Goal: Task Accomplishment & Management: Manage account settings

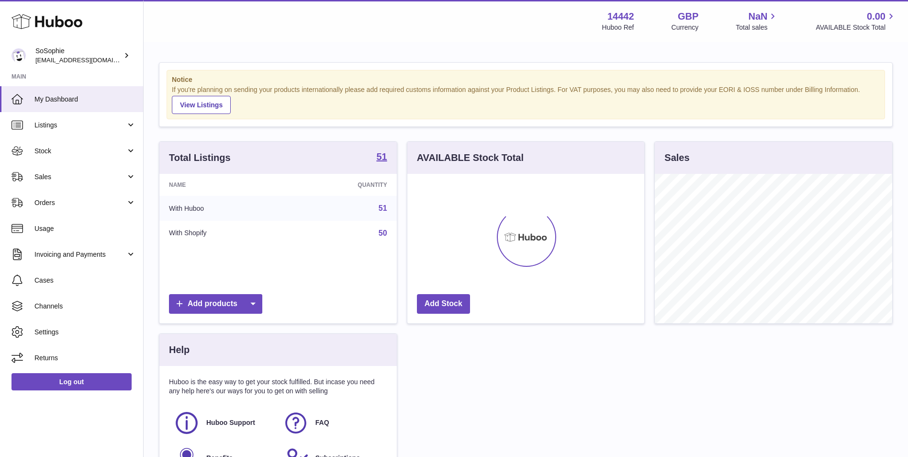
scroll to position [149, 237]
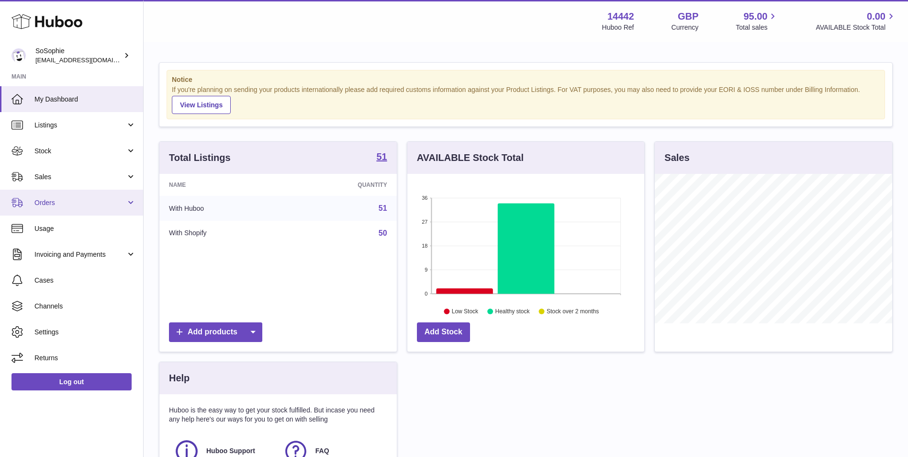
click at [70, 195] on link "Orders" at bounding box center [71, 203] width 143 height 26
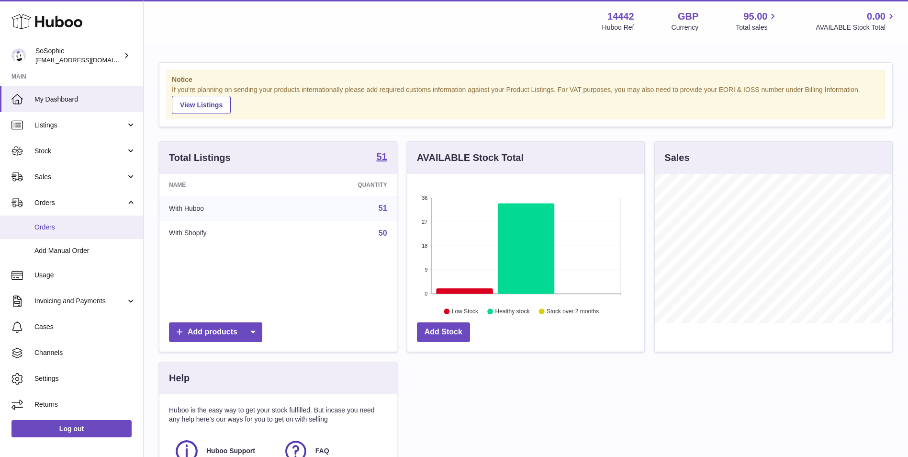
click at [70, 234] on link "Orders" at bounding box center [71, 226] width 143 height 23
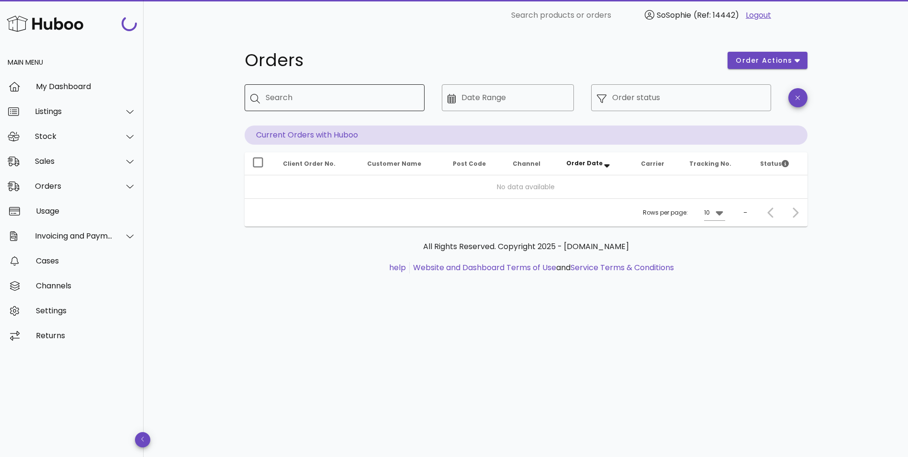
click at [323, 94] on input "Search" at bounding box center [341, 97] width 151 height 15
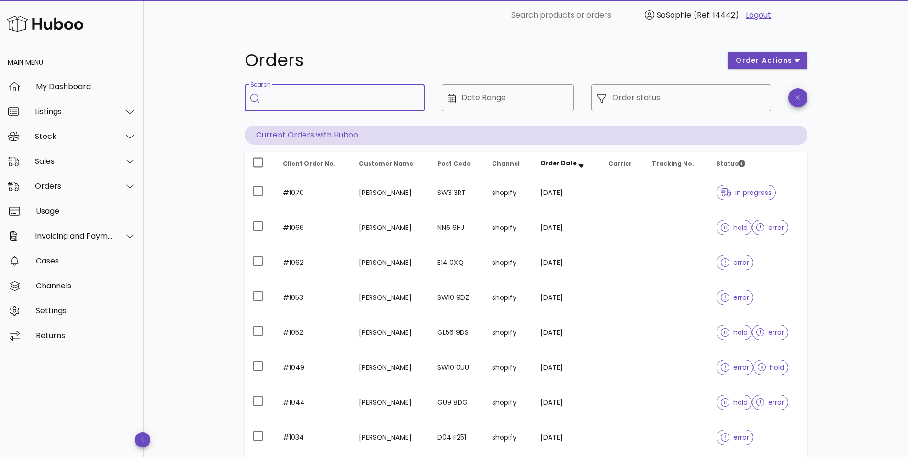
paste input "**********"
type input "**********"
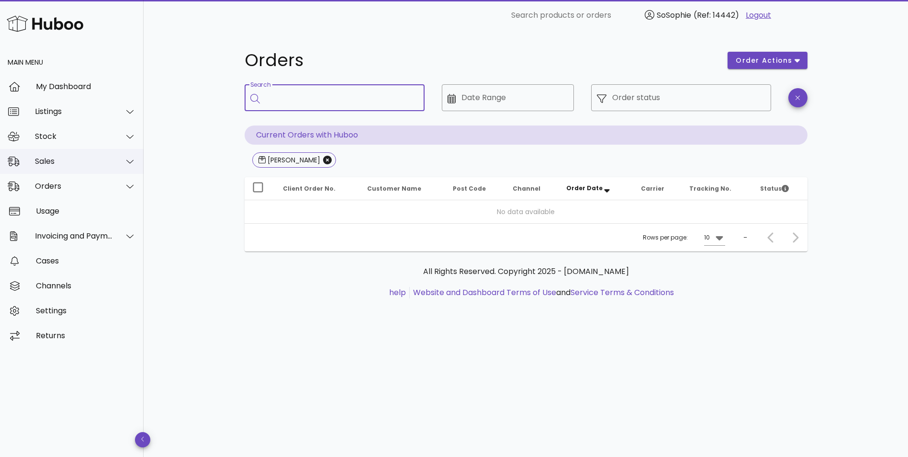
click at [69, 153] on div "Sales" at bounding box center [72, 161] width 144 height 25
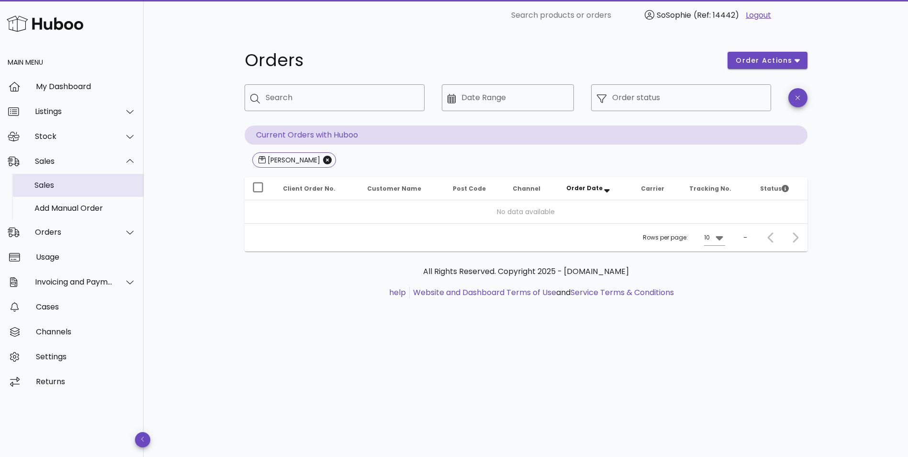
click at [78, 186] on div "Sales" at bounding box center [85, 185] width 102 height 9
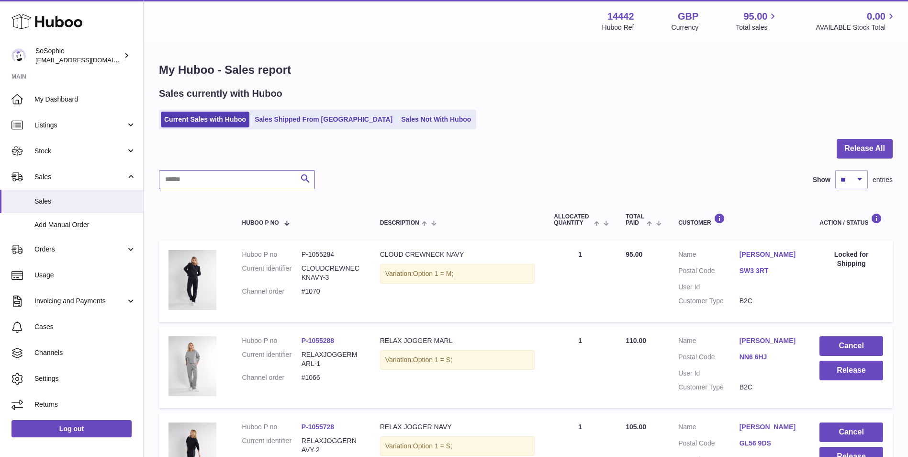
click at [234, 178] on input "text" at bounding box center [237, 179] width 156 height 19
paste input "**********"
type input "**********"
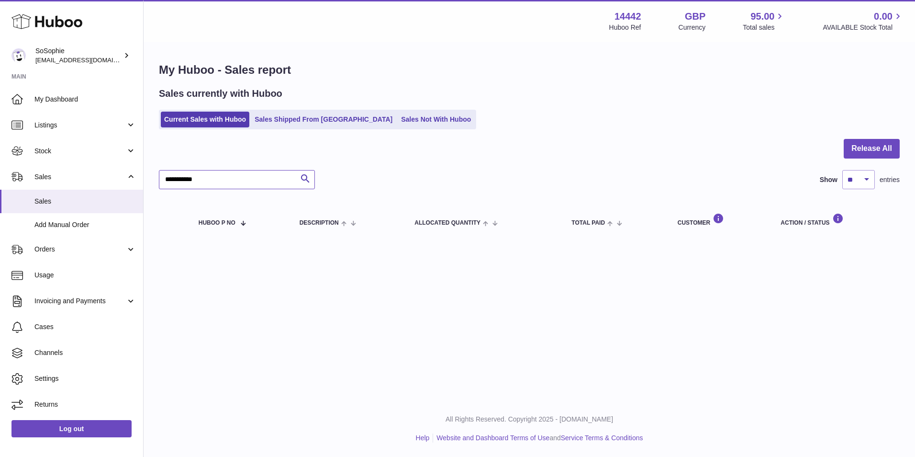
drag, startPoint x: 164, startPoint y: 181, endPoint x: 144, endPoint y: 180, distance: 20.6
click at [144, 180] on div "**********" at bounding box center [530, 151] width 772 height 216
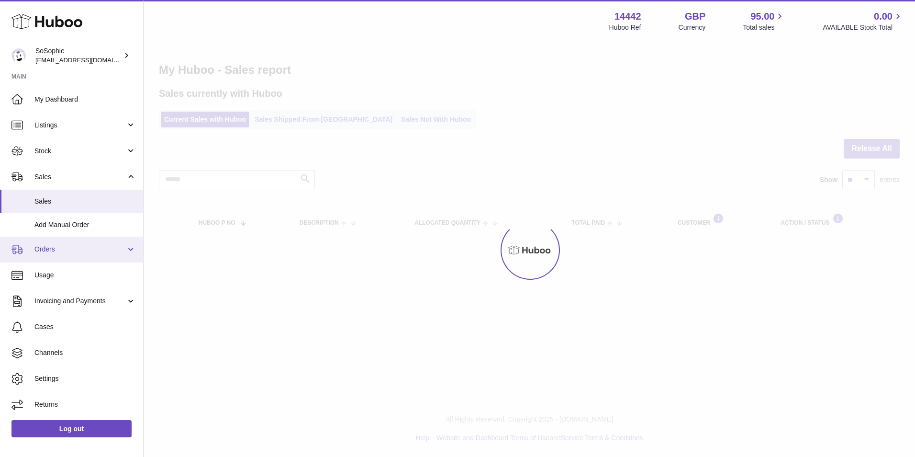
click at [80, 251] on span "Orders" at bounding box center [79, 249] width 91 height 9
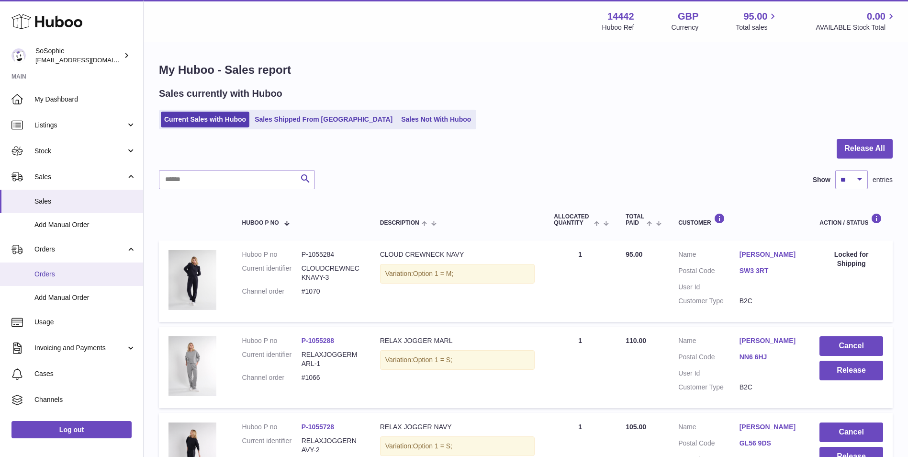
click at [77, 268] on link "Orders" at bounding box center [71, 273] width 143 height 23
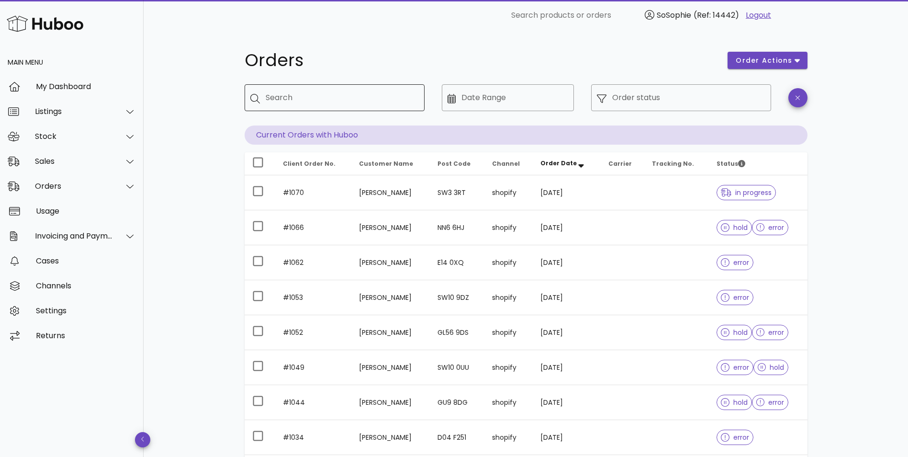
click at [373, 99] on input "Search" at bounding box center [341, 97] width 151 height 15
type input "****"
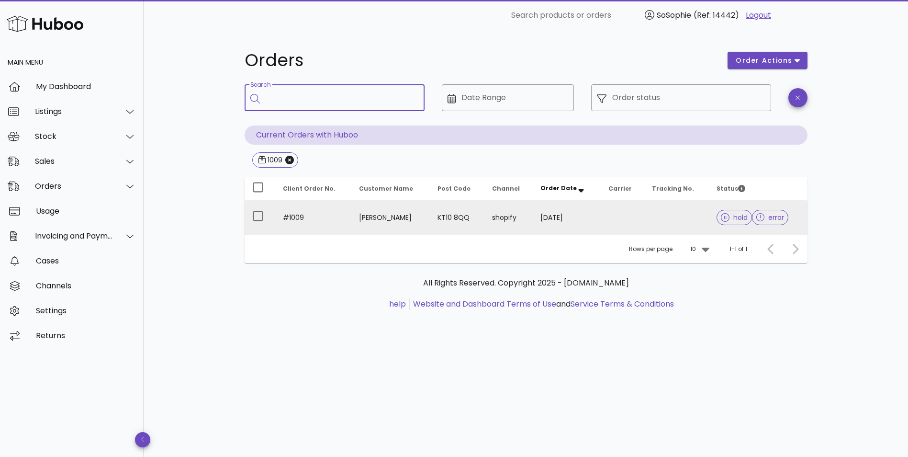
click at [431, 207] on td "KT10 8QQ" at bounding box center [457, 217] width 55 height 34
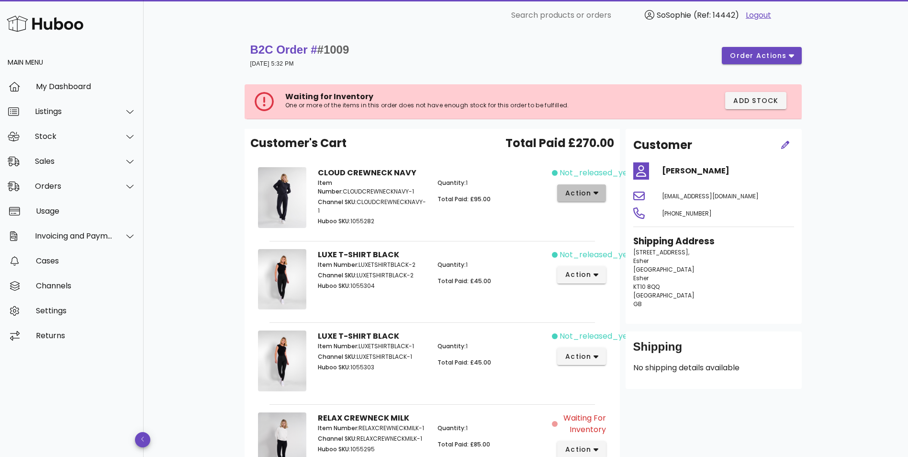
click at [597, 189] on icon "button" at bounding box center [596, 193] width 5 height 9
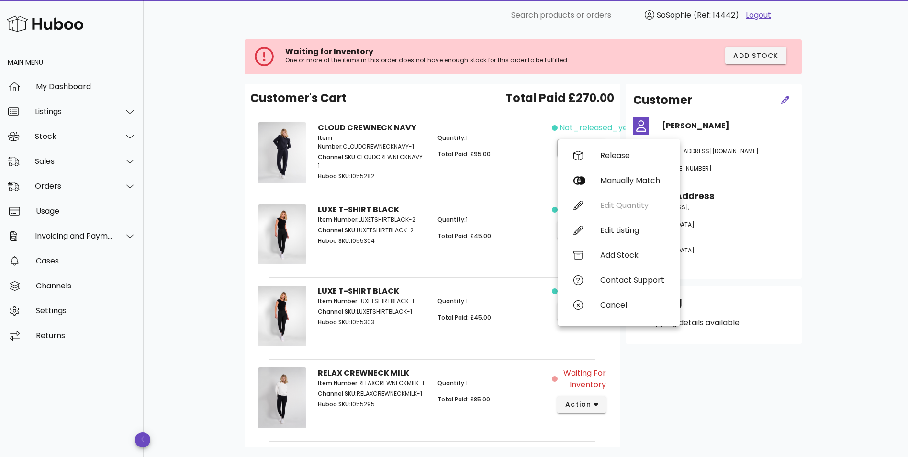
scroll to position [80, 0]
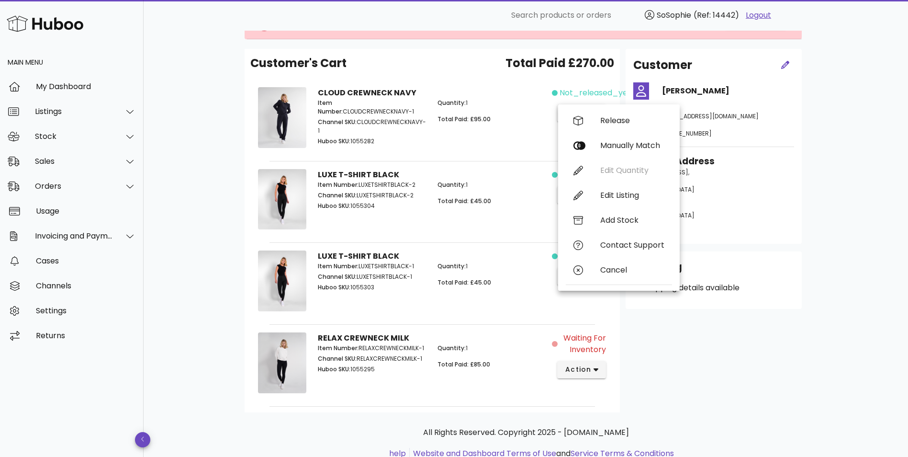
click at [456, 134] on div "Quantity: 1 Total Paid: £95.00" at bounding box center [492, 123] width 120 height 60
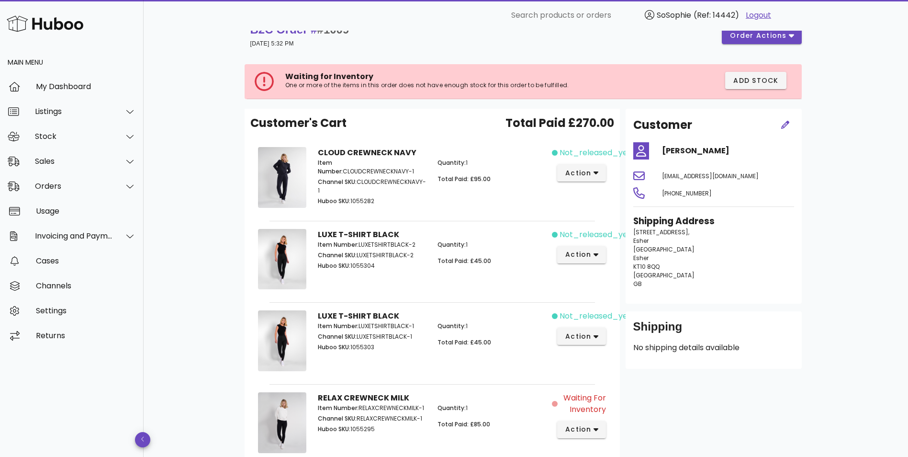
scroll to position [0, 0]
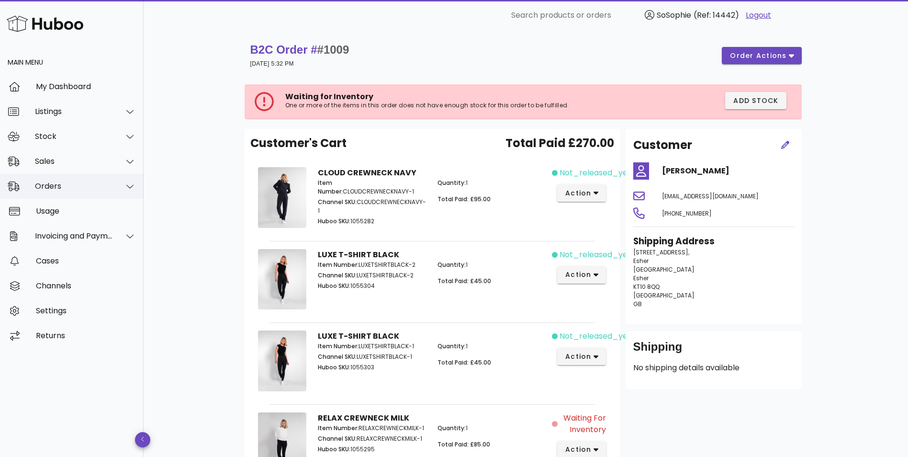
click at [52, 189] on div "Orders" at bounding box center [74, 185] width 78 height 9
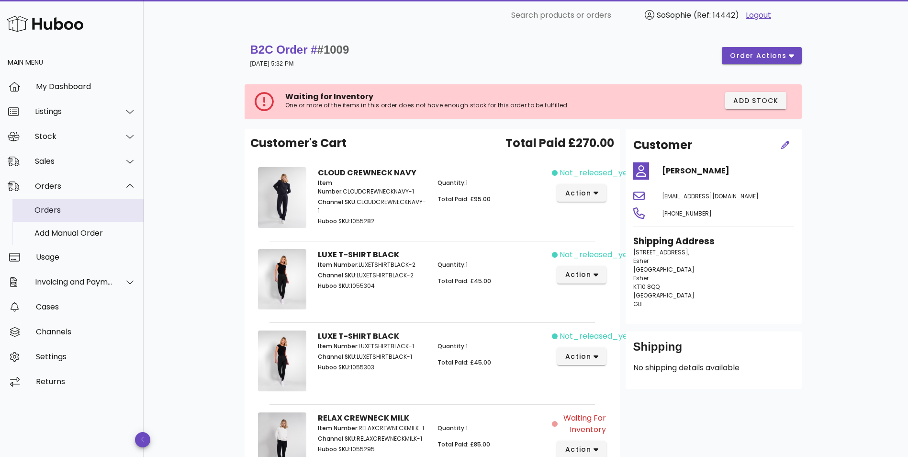
click at [61, 205] on div "Orders" at bounding box center [85, 210] width 102 height 21
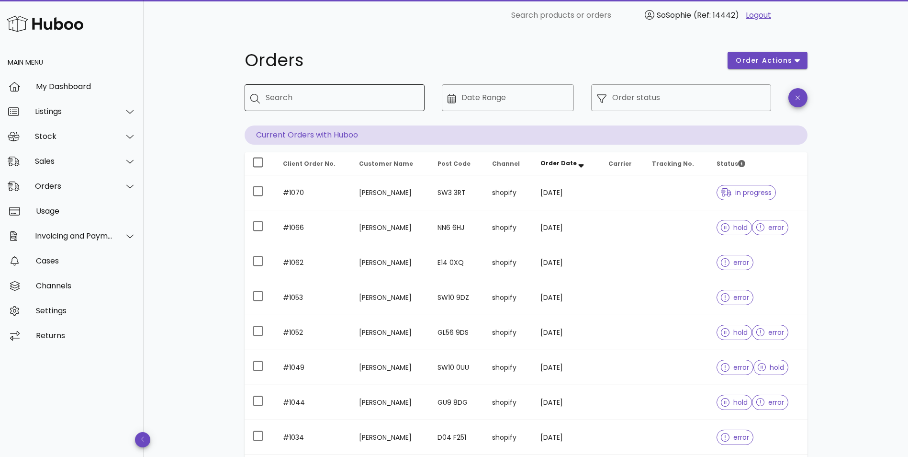
click at [337, 90] on input "Search" at bounding box center [341, 97] width 151 height 15
type input "****"
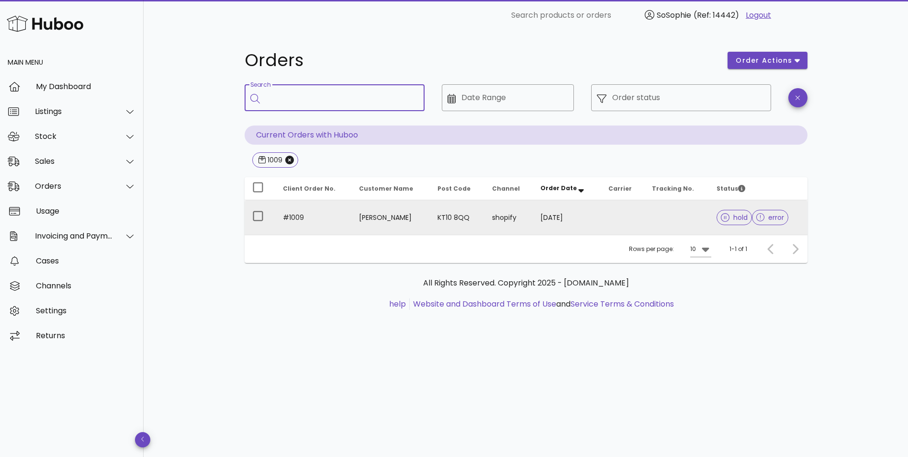
click at [447, 220] on td "KT10 8QQ" at bounding box center [457, 217] width 55 height 34
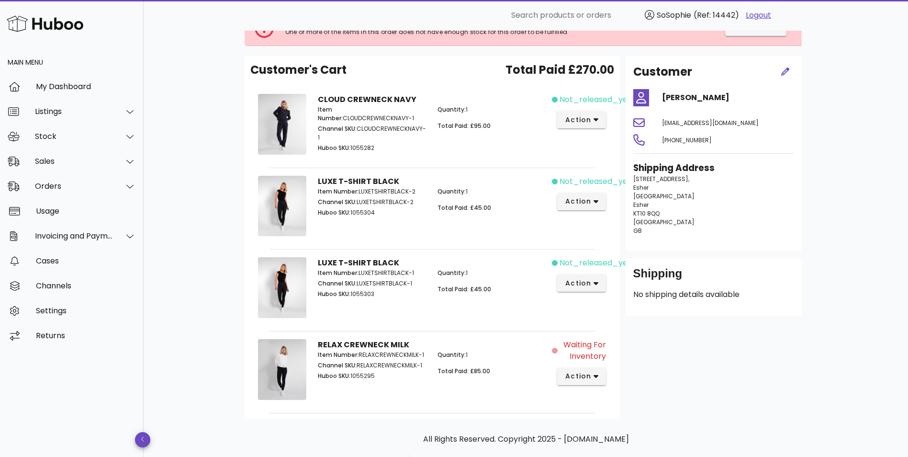
scroll to position [63, 0]
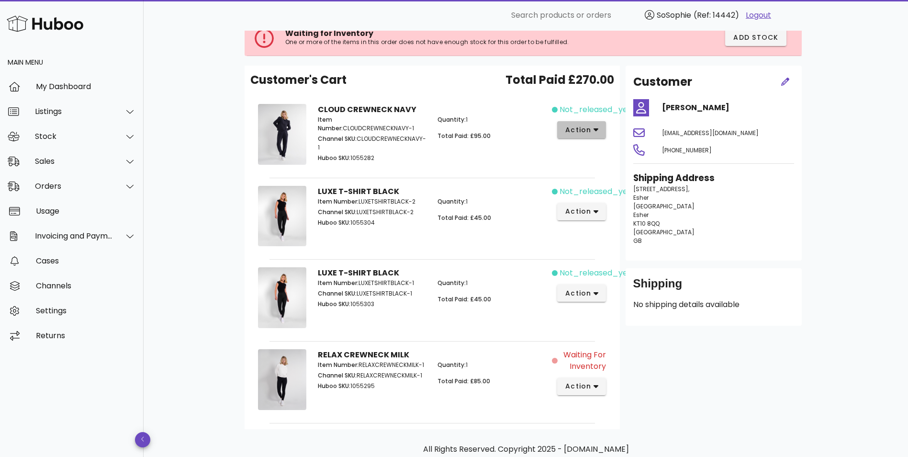
click at [588, 127] on span "action" at bounding box center [578, 130] width 27 height 10
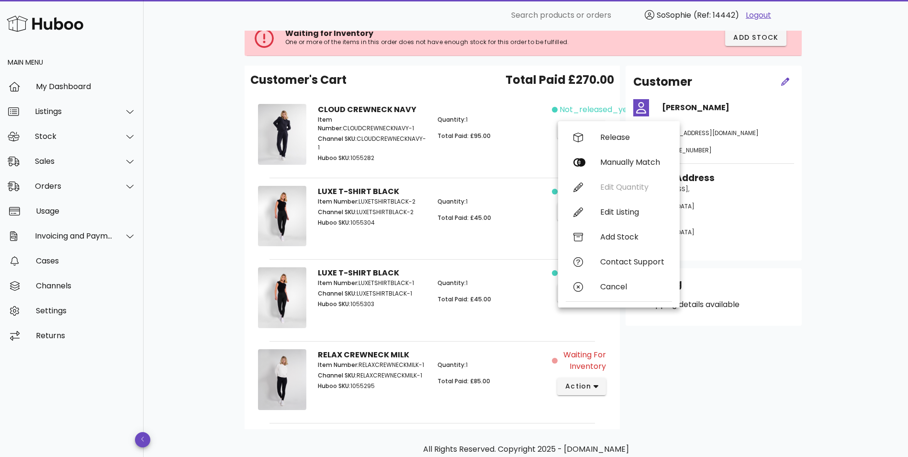
click at [864, 193] on div "B2C Order # #1009 05 September 2025 at 5:32 PM order actions Waiting for Invent…" at bounding box center [526, 236] width 765 height 539
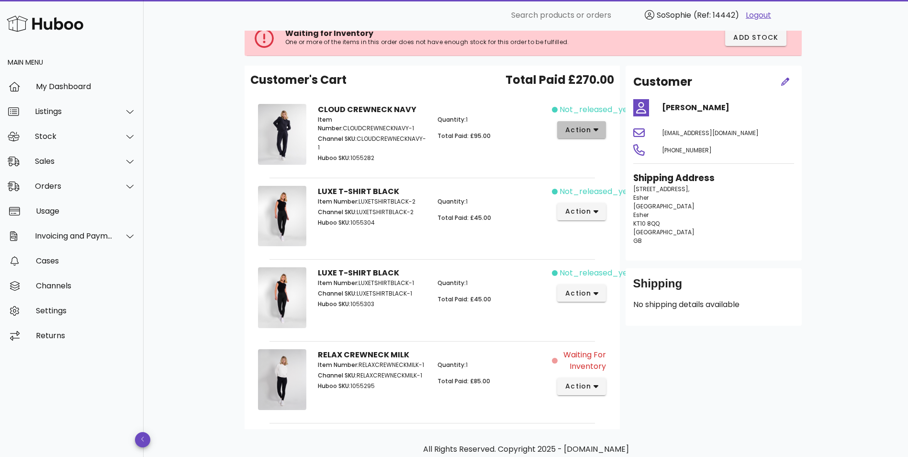
click at [600, 142] on div "not_released_yet action" at bounding box center [582, 136] width 60 height 76
click at [599, 131] on button "action" at bounding box center [581, 129] width 49 height 17
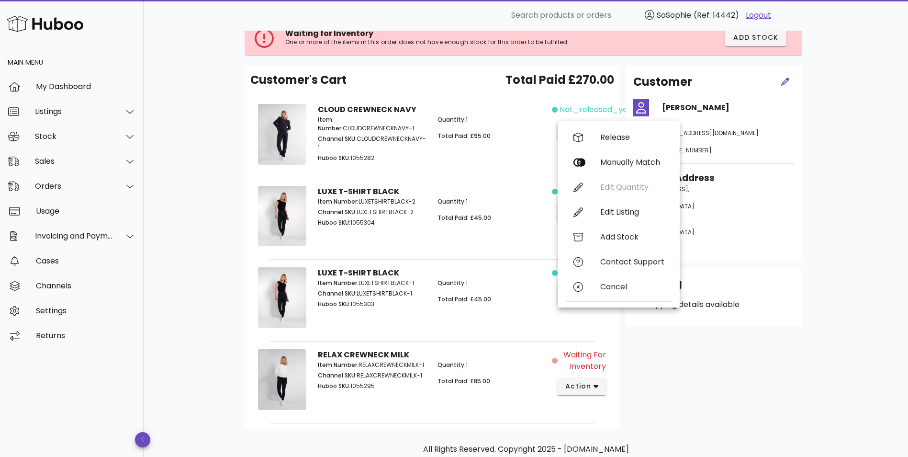
click at [805, 346] on div "Customer Nicola Gregory nicolagregory12@hotmail.com +447790386820 Shipping Addr…" at bounding box center [714, 247] width 188 height 363
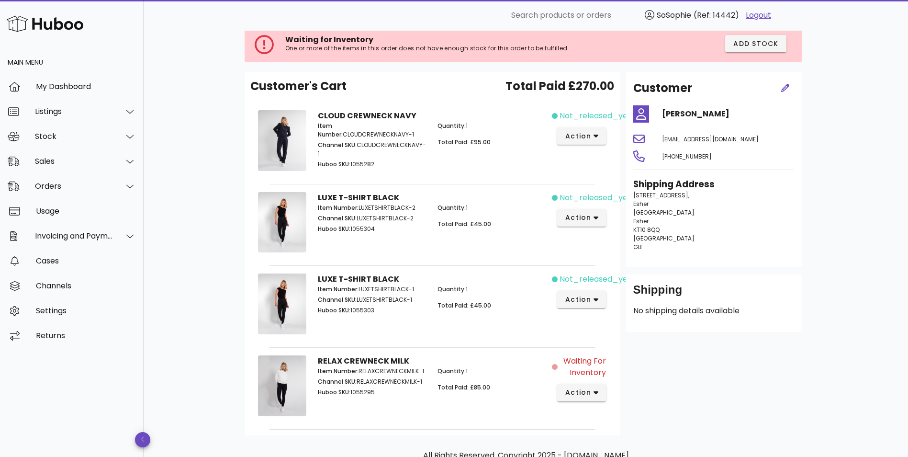
scroll to position [80, 0]
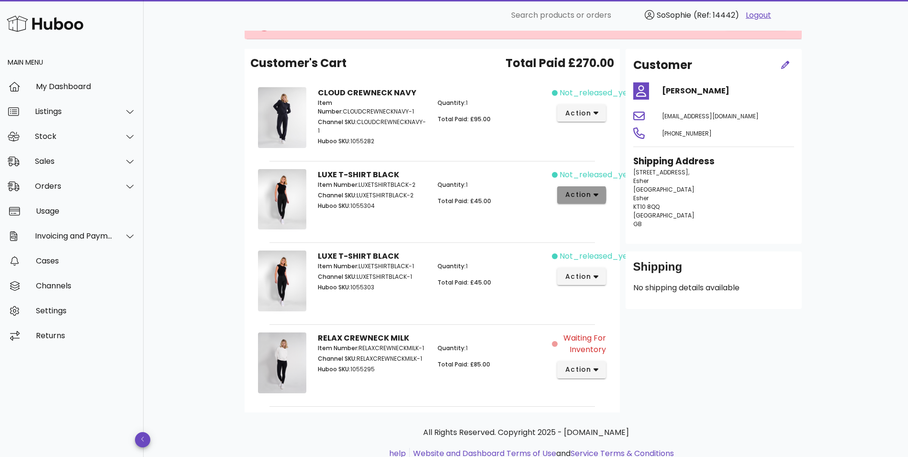
click at [595, 191] on icon "button" at bounding box center [596, 195] width 5 height 9
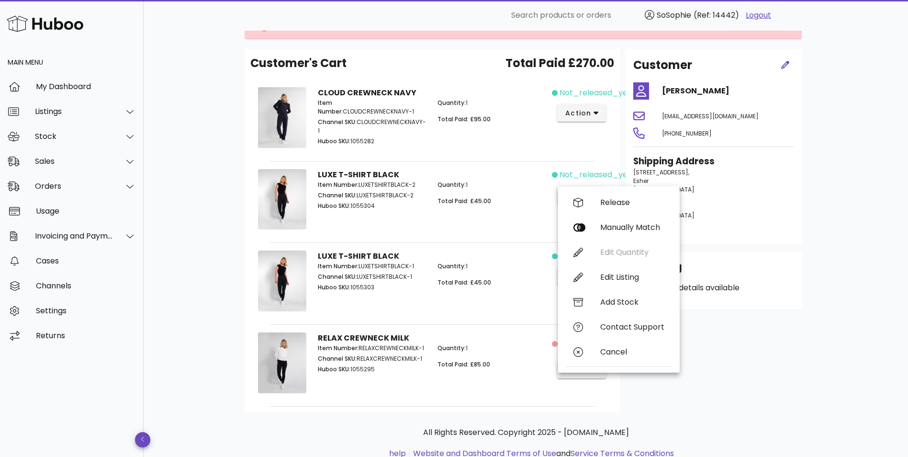
click at [769, 372] on div "Customer Nicola Gregory nicolagregory12@hotmail.com +447790386820 Shipping Addr…" at bounding box center [714, 230] width 188 height 363
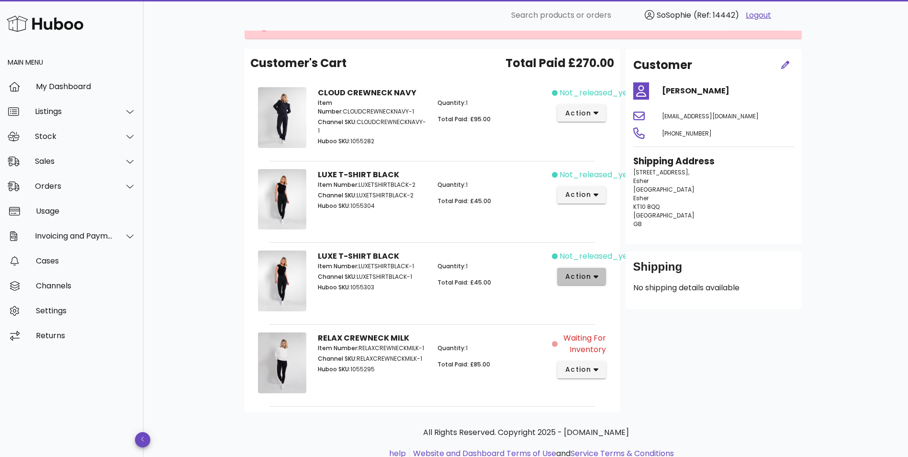
click at [595, 278] on icon "button" at bounding box center [596, 276] width 5 height 9
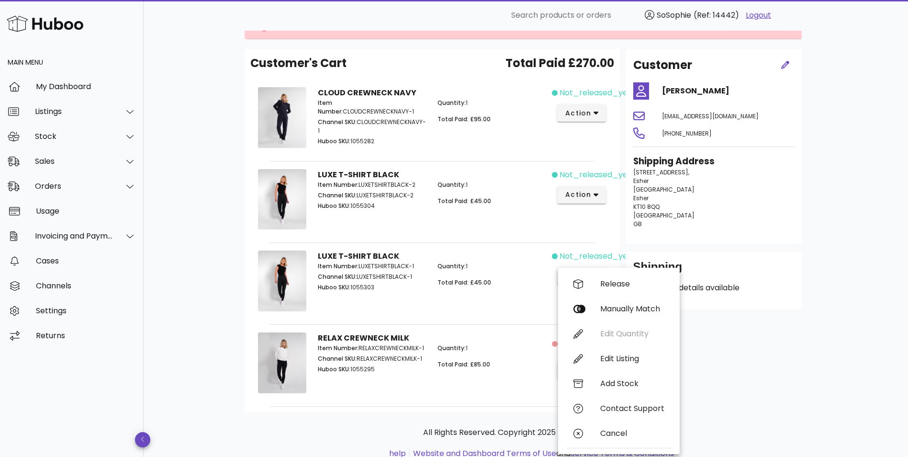
click at [848, 387] on div "B2C Order # #1009 05 September 2025 at 5:32 PM order actions Waiting for Invent…" at bounding box center [526, 220] width 765 height 539
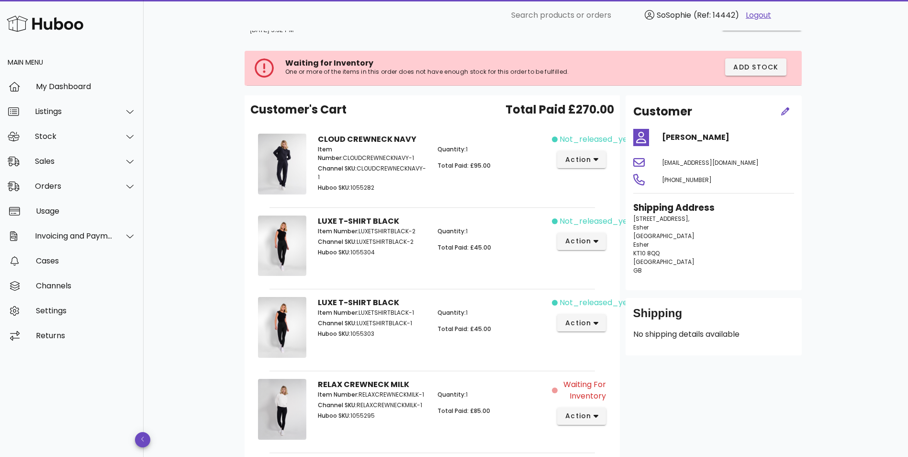
scroll to position [0, 0]
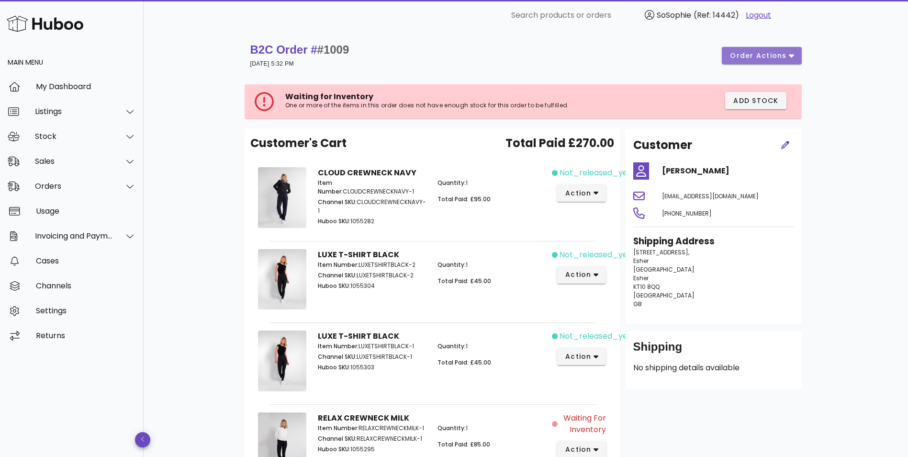
click at [765, 58] on span "order actions" at bounding box center [758, 56] width 57 height 10
click at [883, 158] on div "B2C Order # #1009 05 September 2025 at 5:32 PM order actions Waiting for Invent…" at bounding box center [526, 300] width 765 height 539
click at [594, 189] on icon "button" at bounding box center [596, 193] width 5 height 9
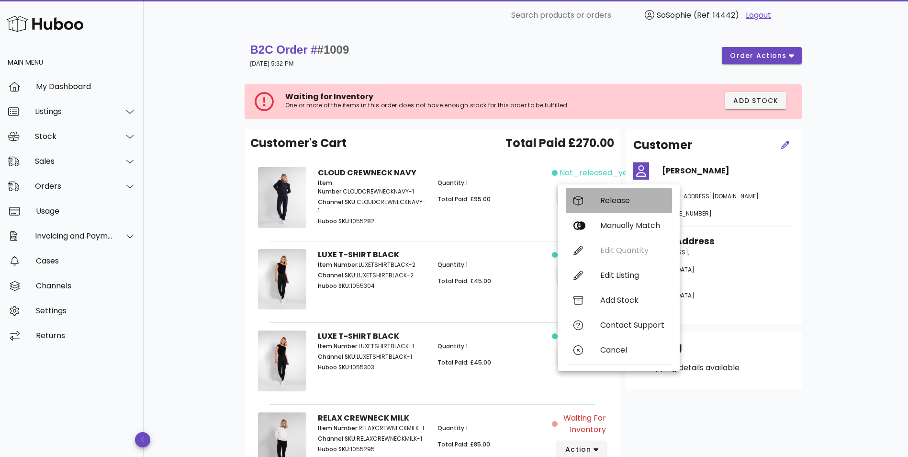
click at [611, 198] on div "Release" at bounding box center [632, 200] width 64 height 9
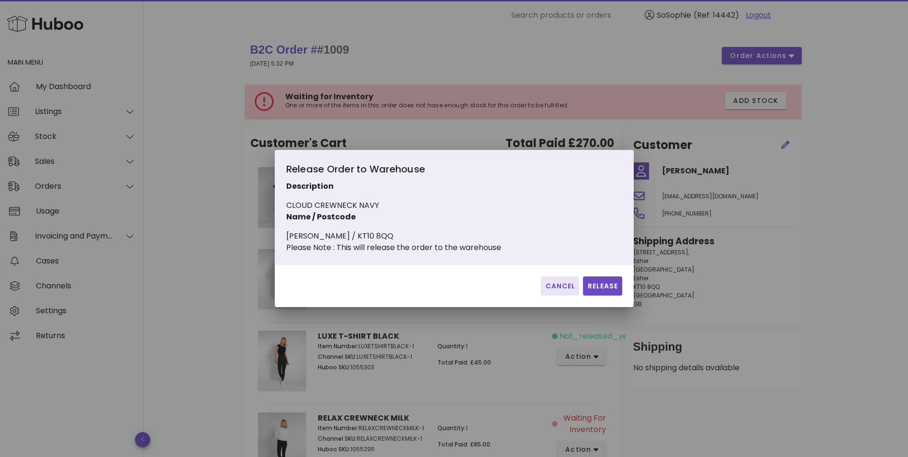
click at [549, 291] on span "Cancel" at bounding box center [560, 286] width 31 height 10
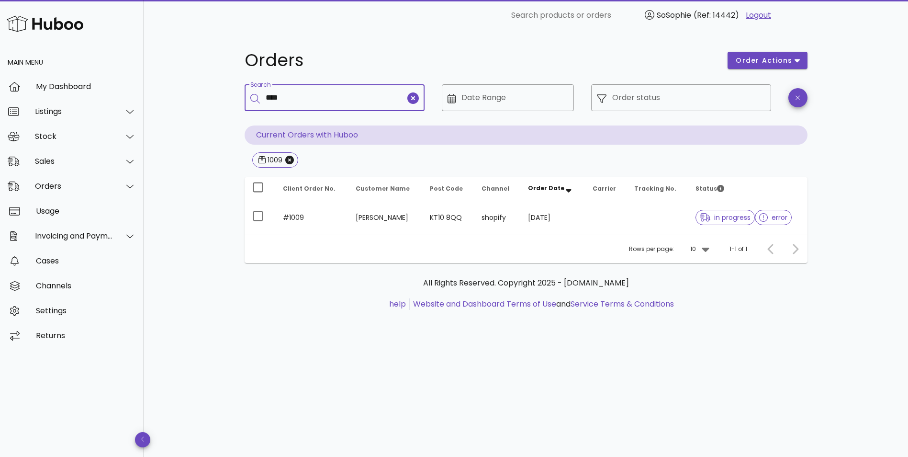
click at [313, 98] on input "****" at bounding box center [336, 97] width 140 height 15
type input "*****"
click at [343, 162] on icon "Close" at bounding box center [343, 160] width 9 height 9
click at [285, 159] on icon "Close" at bounding box center [289, 160] width 9 height 9
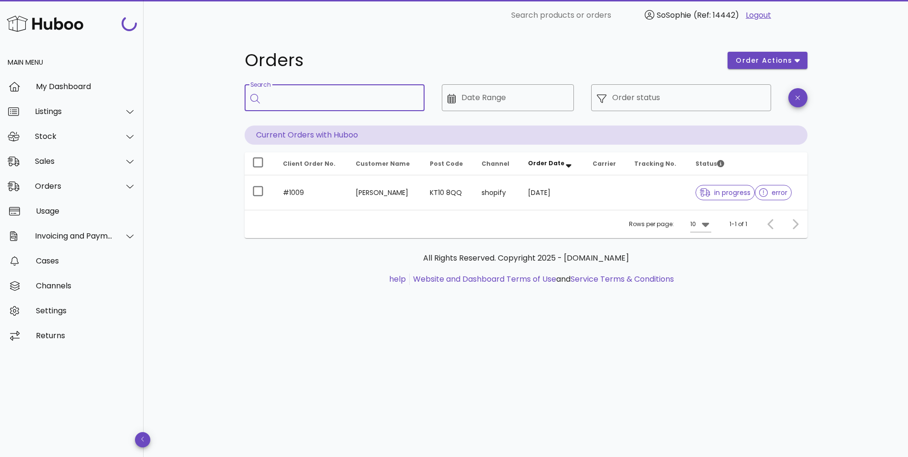
click at [292, 93] on input "Search" at bounding box center [341, 97] width 151 height 15
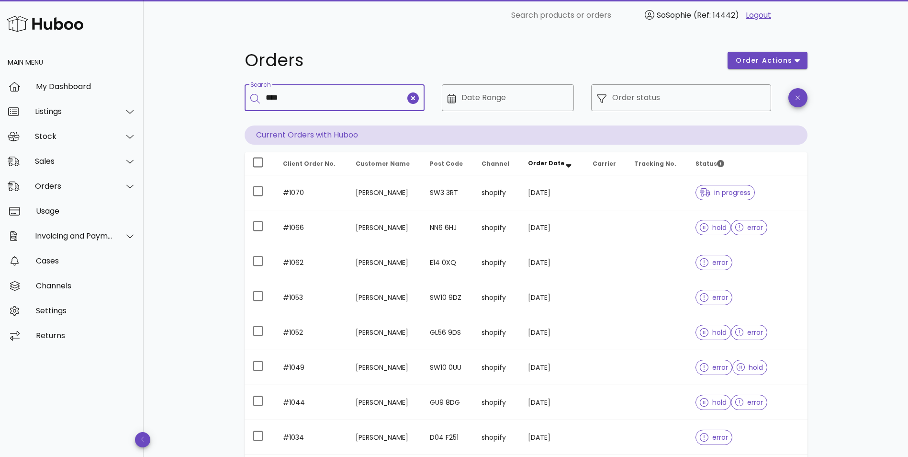
type input "****"
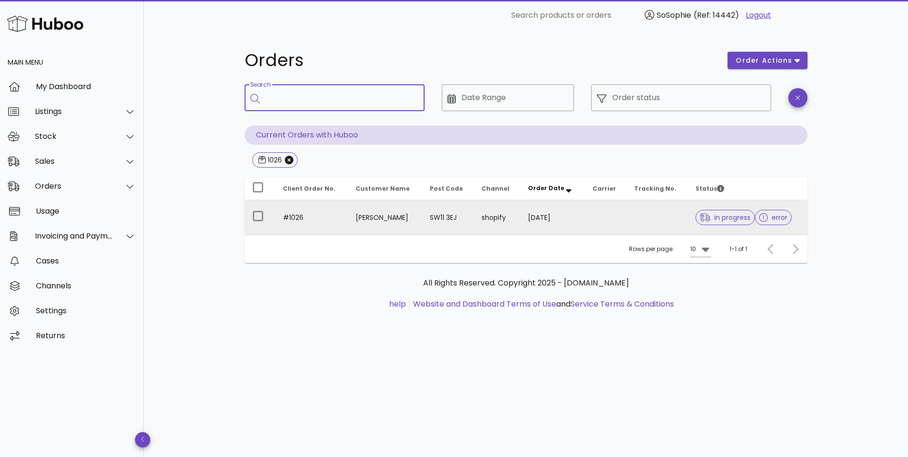
click at [650, 212] on td at bounding box center [658, 217] width 62 height 34
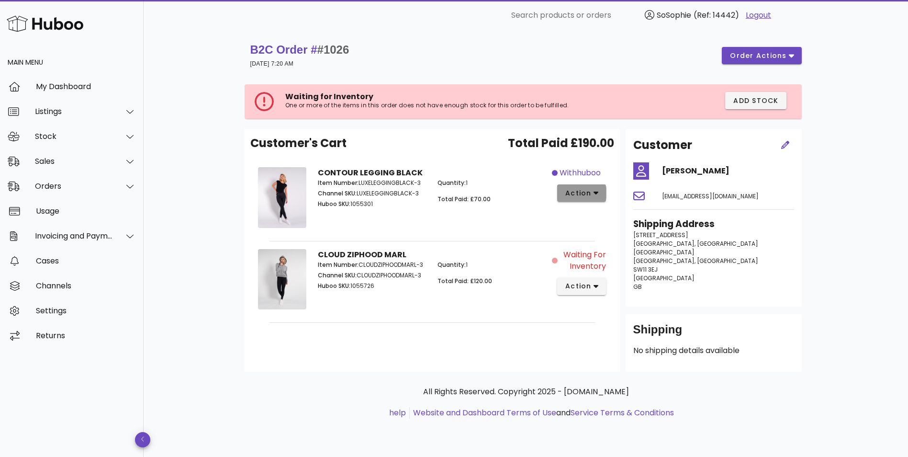
click at [564, 193] on button "action" at bounding box center [581, 192] width 49 height 17
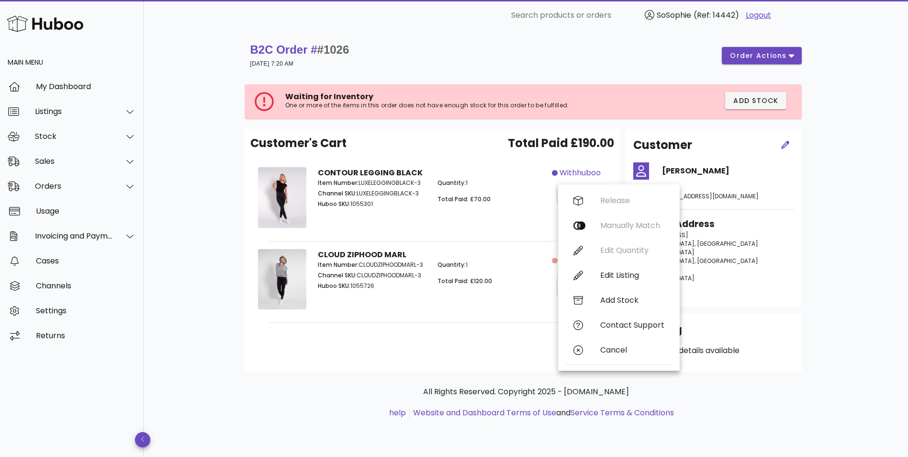
click at [530, 200] on p "Total Paid: £70.00" at bounding box center [492, 199] width 109 height 9
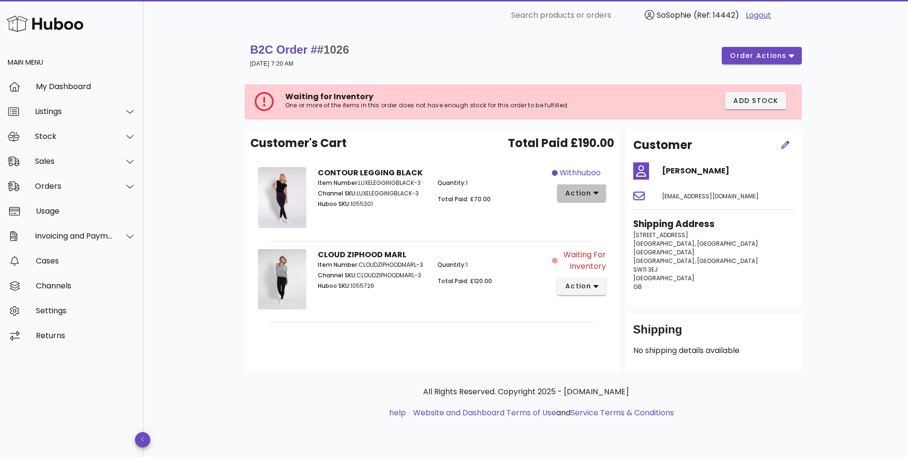
click at [582, 200] on button "action" at bounding box center [581, 192] width 49 height 17
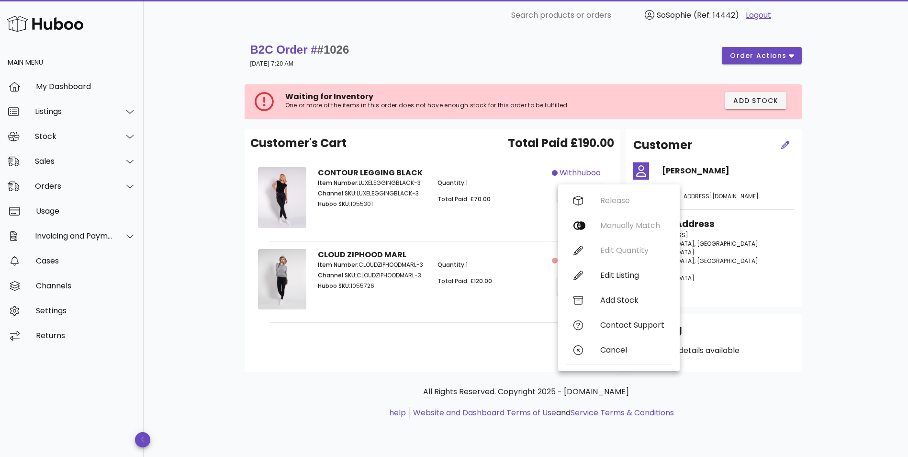
click at [481, 192] on div "Quantity: 1 Total Paid: £70.00" at bounding box center [492, 195] width 120 height 44
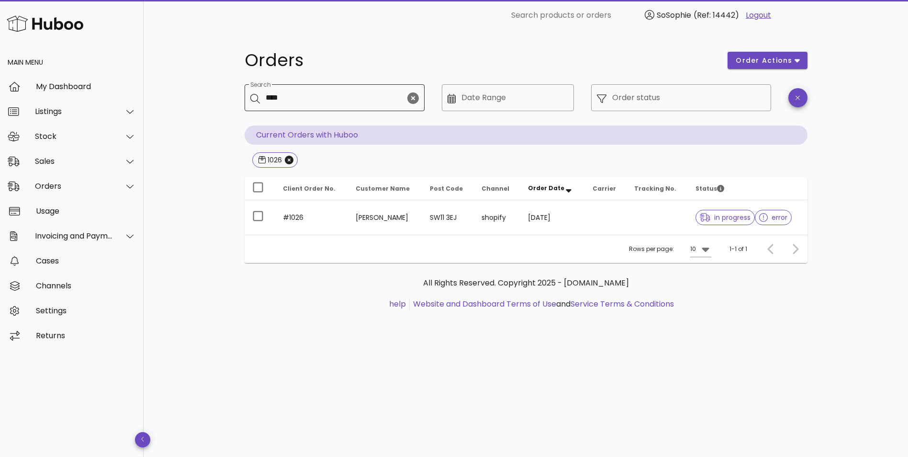
click at [411, 99] on icon "clear icon" at bounding box center [412, 97] width 11 height 11
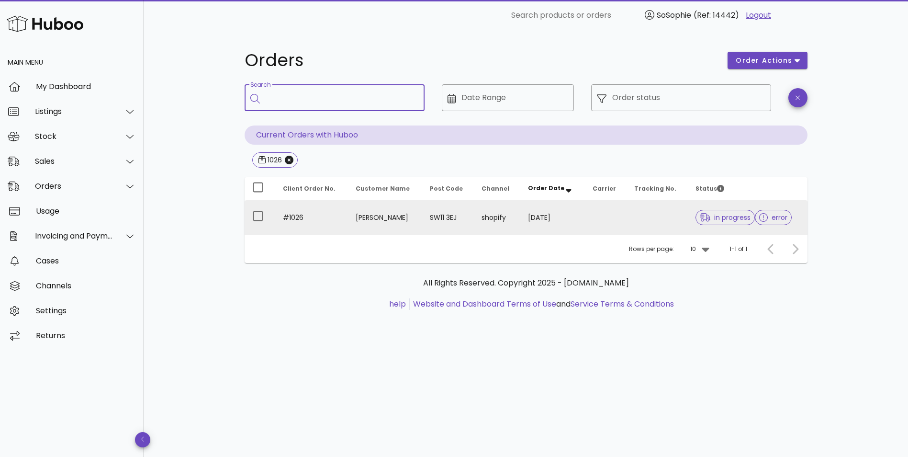
click at [577, 228] on td "06/09/2025" at bounding box center [552, 217] width 65 height 34
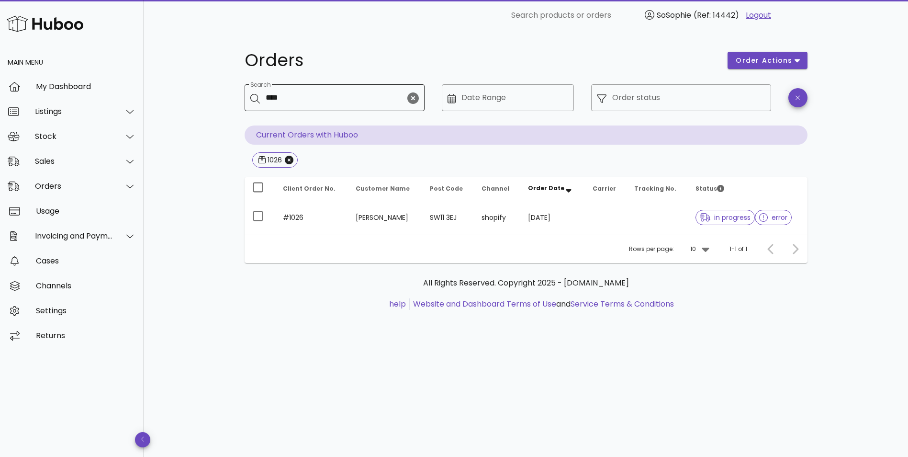
click at [411, 99] on icon "clear icon" at bounding box center [412, 97] width 11 height 11
click at [285, 158] on icon "Close" at bounding box center [289, 160] width 9 height 9
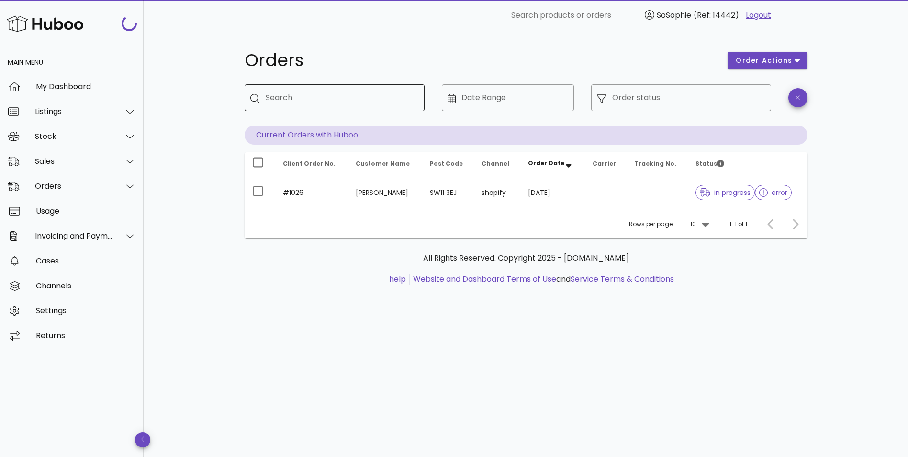
click at [337, 98] on input "Search" at bounding box center [341, 97] width 151 height 15
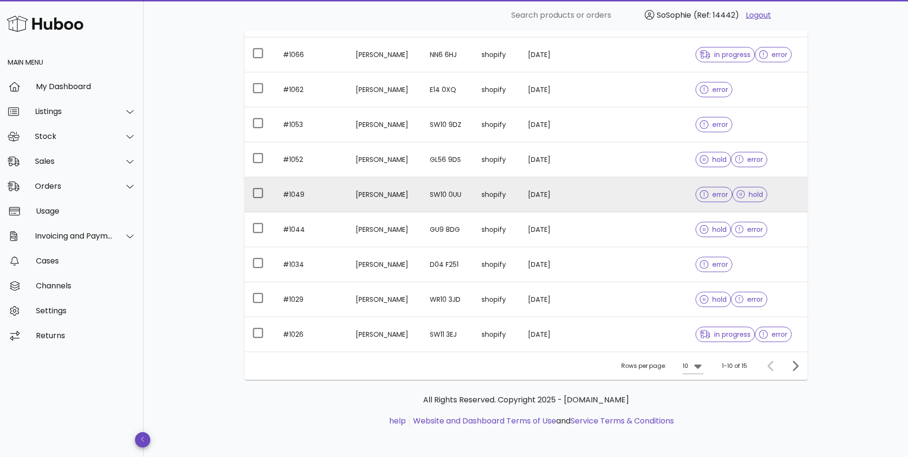
scroll to position [173, 0]
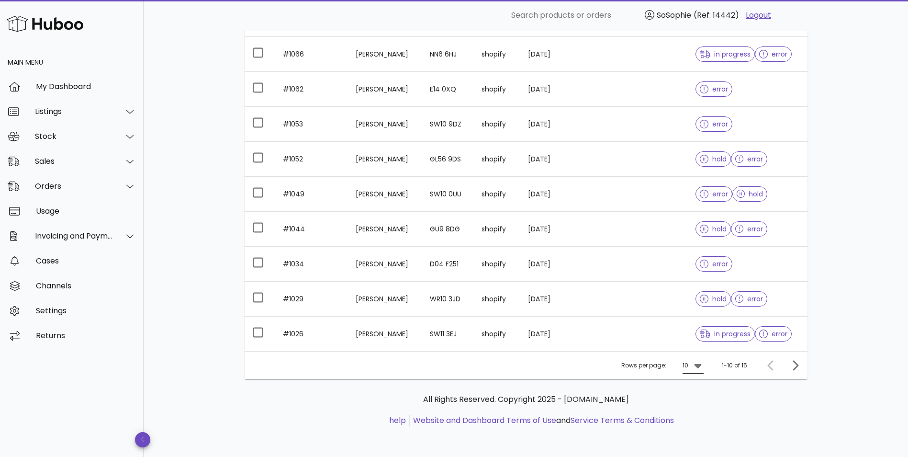
click at [698, 365] on icon at bounding box center [697, 366] width 7 height 4
click at [705, 420] on div "50" at bounding box center [696, 418] width 25 height 23
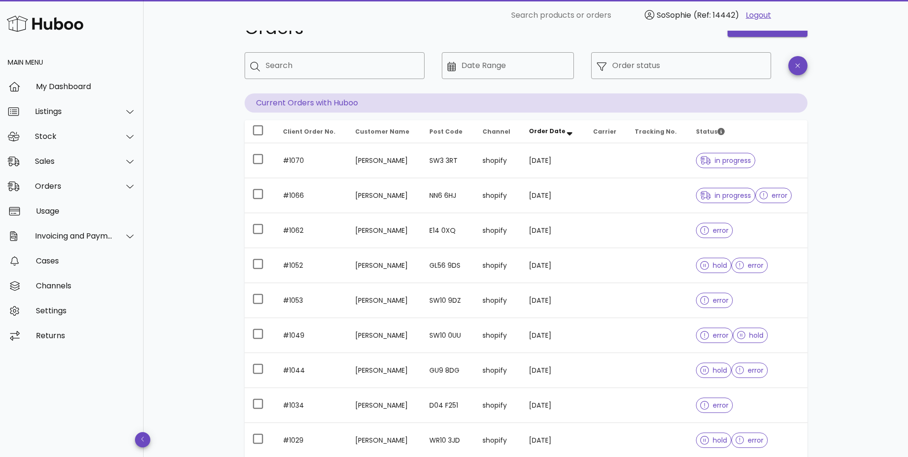
scroll to position [29, 0]
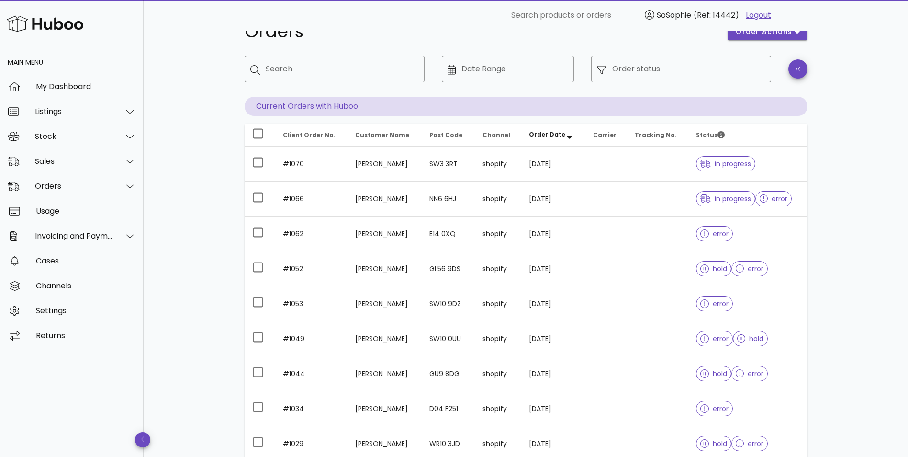
click at [214, 227] on div "Orders order actions ​ Search ​ Date Range ​ Order status Current Orders with H…" at bounding box center [526, 389] width 765 height 774
click at [81, 181] on div "Orders" at bounding box center [74, 185] width 78 height 9
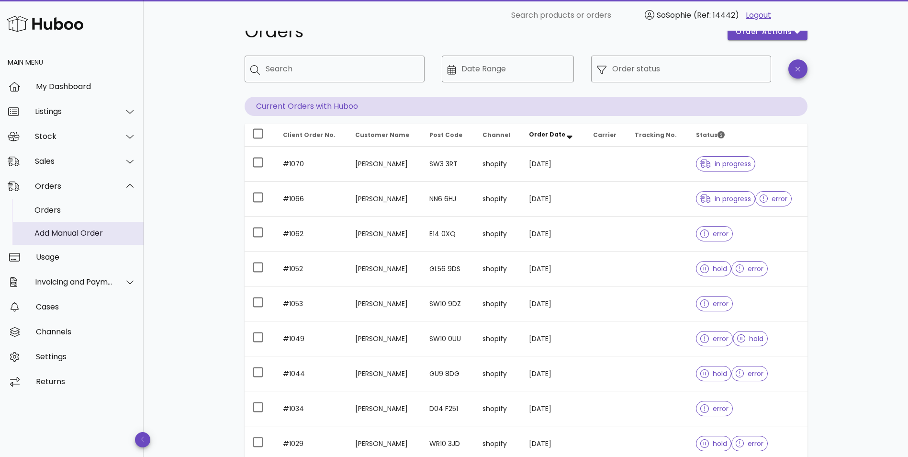
click at [89, 235] on div "Add Manual Order" at bounding box center [85, 232] width 102 height 9
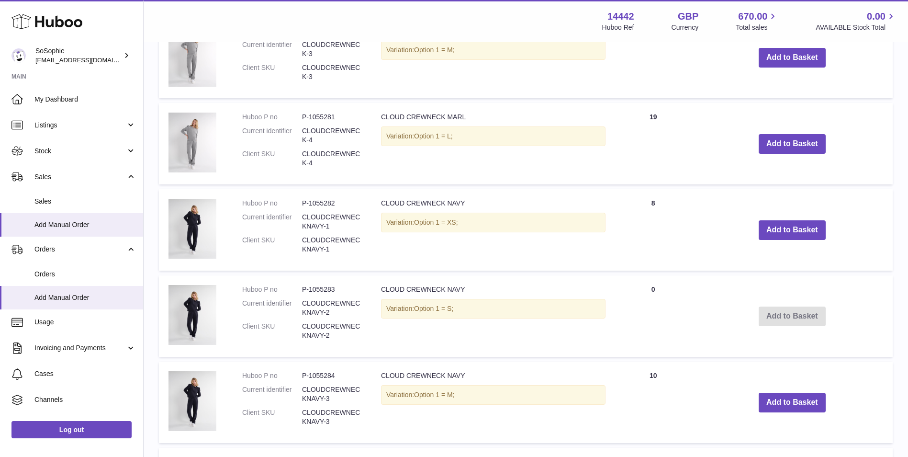
scroll to position [159, 0]
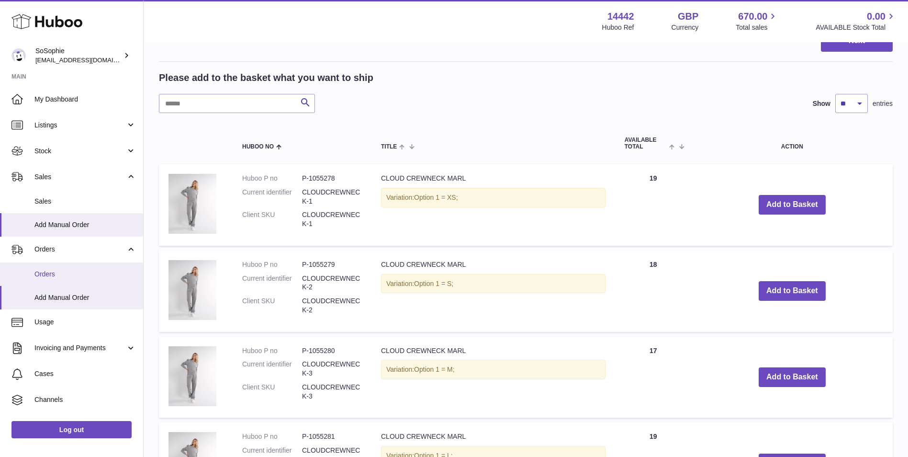
click at [77, 273] on span "Orders" at bounding box center [85, 274] width 102 height 9
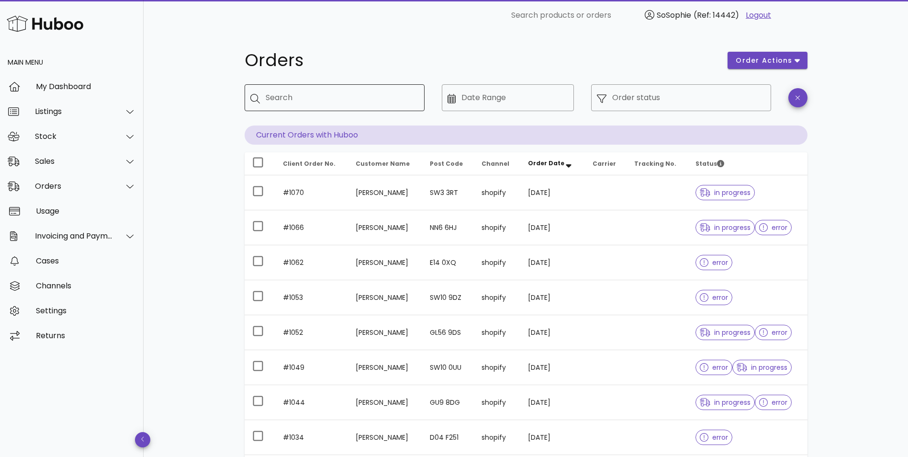
click at [321, 97] on input "Search" at bounding box center [341, 97] width 151 height 15
type input "****"
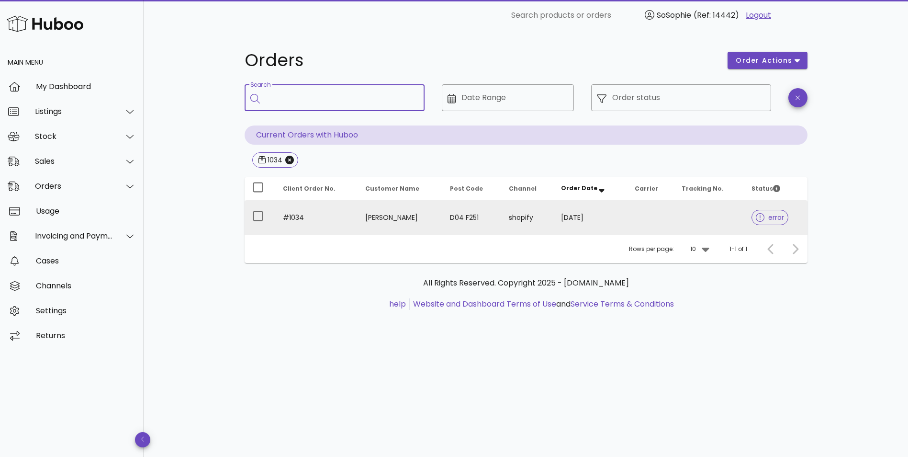
click at [616, 224] on td "06/09/2025" at bounding box center [589, 217] width 73 height 34
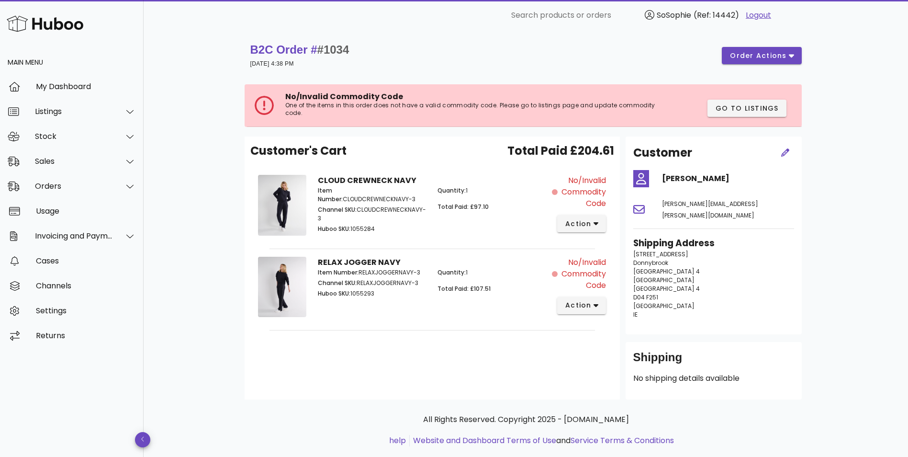
drag, startPoint x: 397, startPoint y: 229, endPoint x: 352, endPoint y: 234, distance: 45.8
click at [352, 234] on div "Item Number: CLOUDCREWNECKNAVY-3 Channel SKU: CLOUDCREWNECKNAVY-3 Huboo SKU: 10…" at bounding box center [372, 211] width 120 height 60
copy p "1055284"
click at [454, 227] on div "Quantity: 1 Total Paid: £97.10" at bounding box center [492, 211] width 120 height 60
drag, startPoint x: 376, startPoint y: 232, endPoint x: 352, endPoint y: 231, distance: 24.4
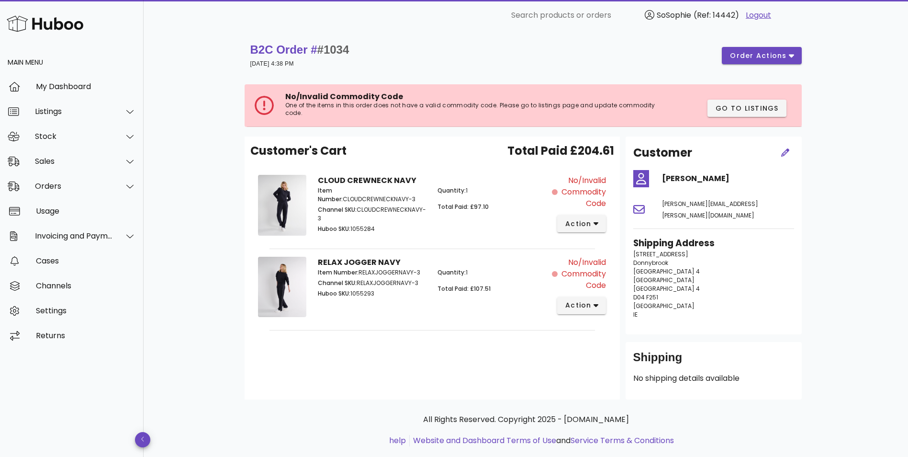
click at [352, 231] on p "Huboo SKU: 1055284" at bounding box center [372, 229] width 109 height 9
copy p "1055284"
drag, startPoint x: 390, startPoint y: 300, endPoint x: 352, endPoint y: 297, distance: 37.9
click at [352, 297] on div "Item Number: RELAXJOGGERNAVY-3 Channel SKU: RELAXJOGGERNAVY-3 Huboo SKU: 1055293" at bounding box center [372, 284] width 120 height 44
copy p "1055293"
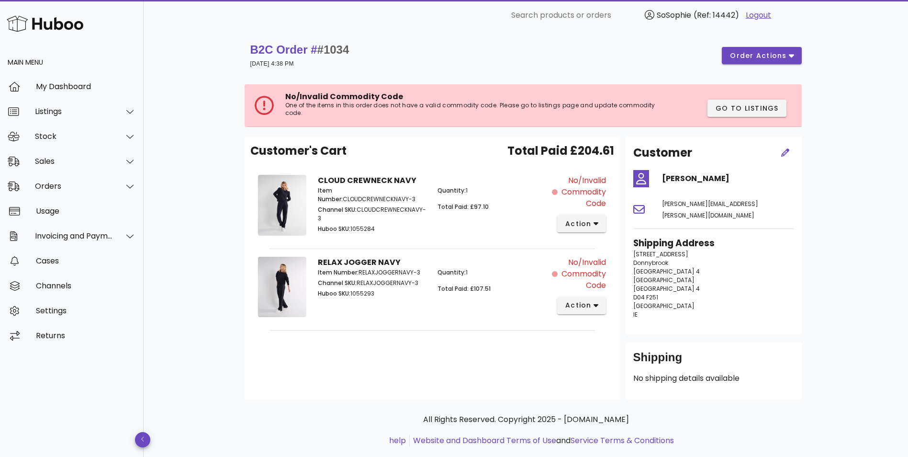
click at [396, 372] on div "Customer's Cart Total Paid £204.61 CLOUD CREWNECK NAVY Item Number: CLOUDCREWNE…" at bounding box center [432, 267] width 375 height 263
drag, startPoint x: 373, startPoint y: 298, endPoint x: 354, endPoint y: 297, distance: 19.6
click at [354, 297] on div "Item Number: RELAXJOGGERNAVY-3 Channel SKU: RELAXJOGGERNAVY-3 Huboo SKU: 1055293" at bounding box center [372, 284] width 120 height 44
drag, startPoint x: 354, startPoint y: 297, endPoint x: 392, endPoint y: 301, distance: 38.4
click at [394, 301] on div "Item Number: RELAXJOGGERNAVY-3 Channel SKU: RELAXJOGGERNAVY-3 Huboo SKU: 1055293" at bounding box center [372, 284] width 120 height 44
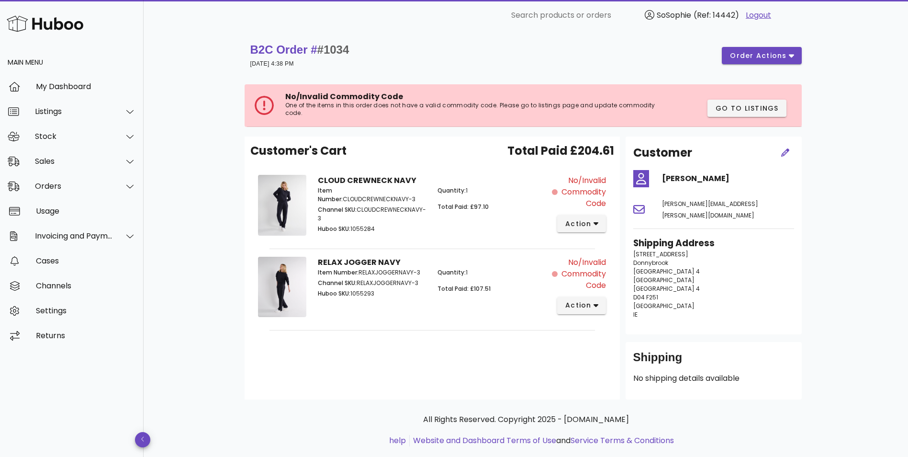
drag, startPoint x: 385, startPoint y: 298, endPoint x: 353, endPoint y: 295, distance: 32.7
click at [353, 295] on div "Item Number: RELAXJOGGERNAVY-3 Channel SKU: RELAXJOGGERNAVY-3 Huboo SKU: 1055293" at bounding box center [372, 284] width 120 height 44
copy p "1055293"
click at [62, 116] on div "Listings" at bounding box center [72, 111] width 144 height 25
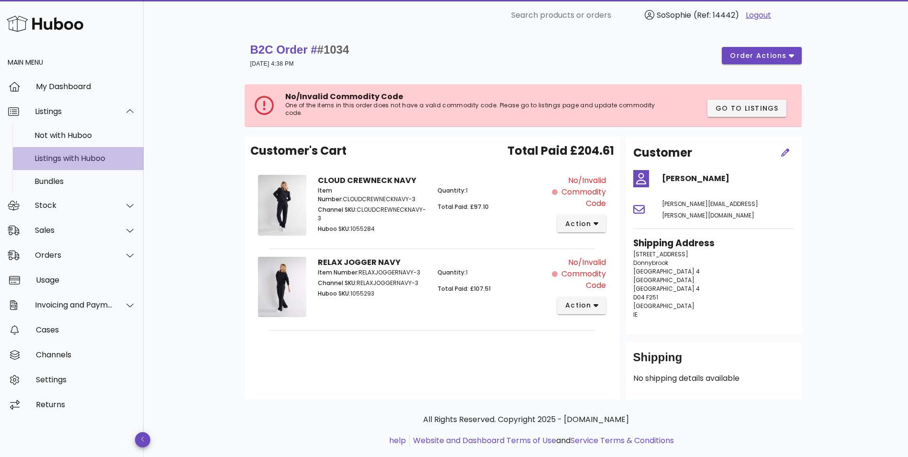
click at [86, 159] on div "Listings with Huboo" at bounding box center [85, 158] width 102 height 9
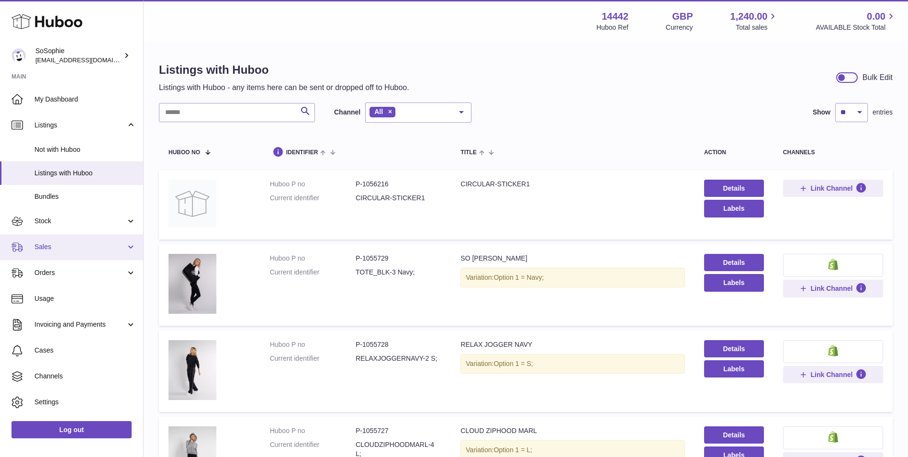
click at [65, 252] on link "Sales" at bounding box center [71, 247] width 143 height 26
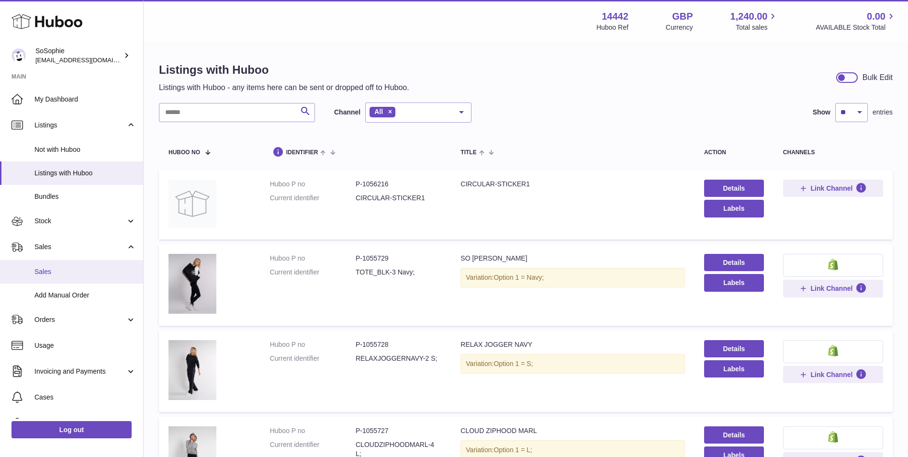
click at [62, 274] on span "Sales" at bounding box center [85, 271] width 102 height 9
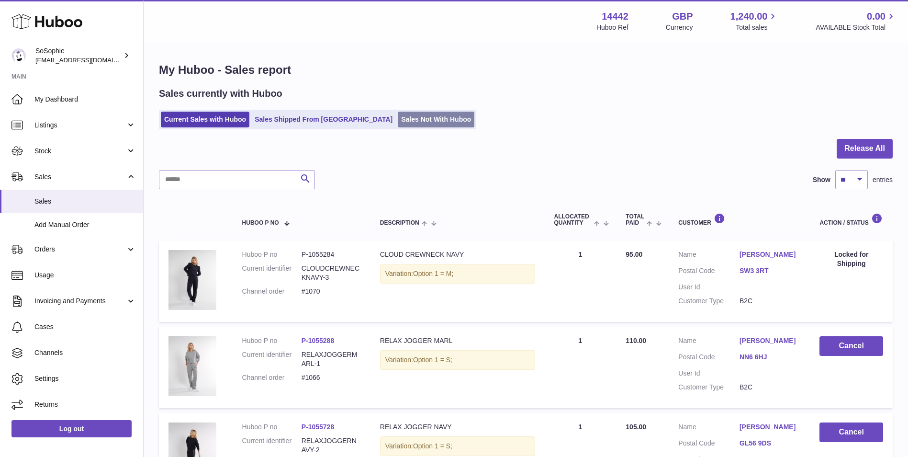
click at [398, 123] on link "Sales Not With Huboo" at bounding box center [436, 120] width 77 height 16
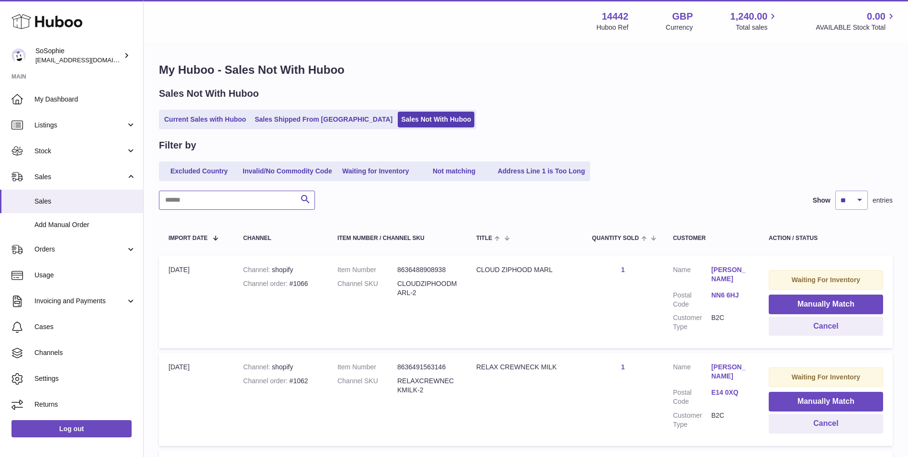
click at [261, 203] on input "text" at bounding box center [237, 200] width 156 height 19
click at [294, 163] on link "Invalid/No Commodity Code" at bounding box center [287, 171] width 96 height 16
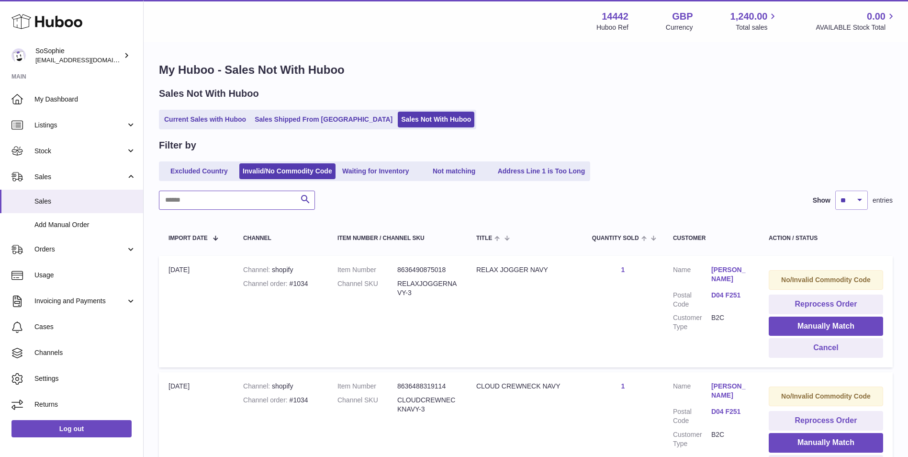
click at [272, 203] on input "text" at bounding box center [237, 200] width 156 height 19
paste input "*******"
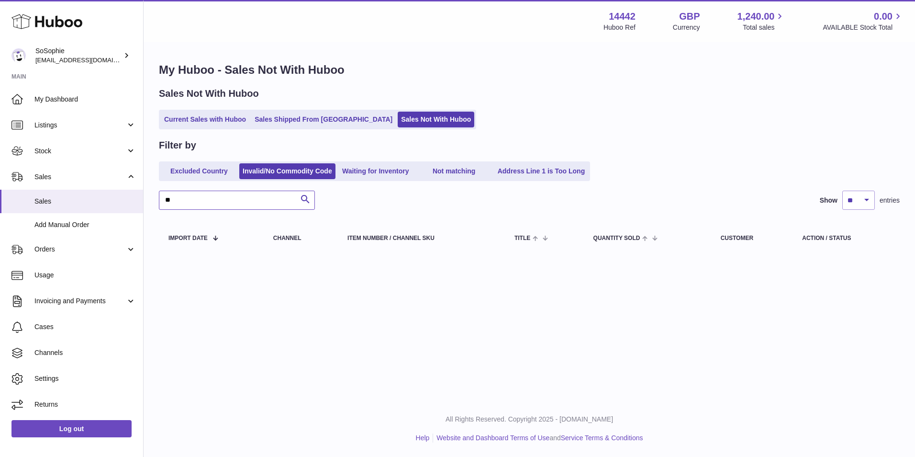
type input "*"
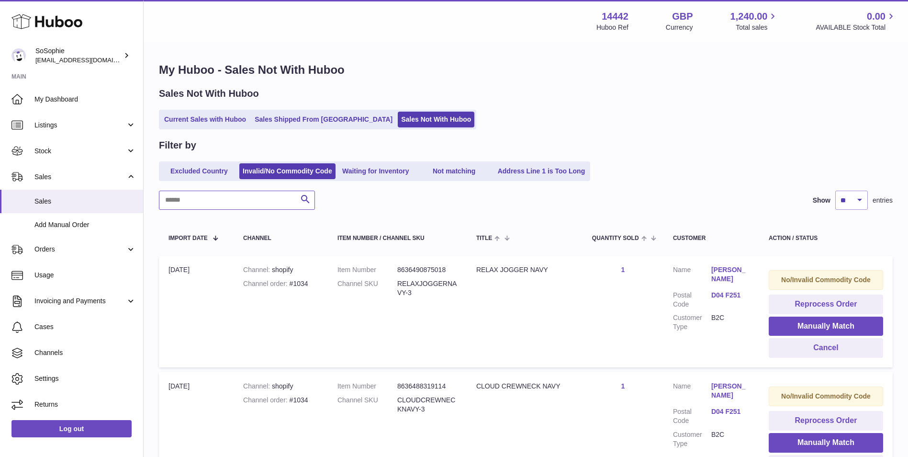
click at [246, 195] on input "text" at bounding box center [237, 200] width 156 height 19
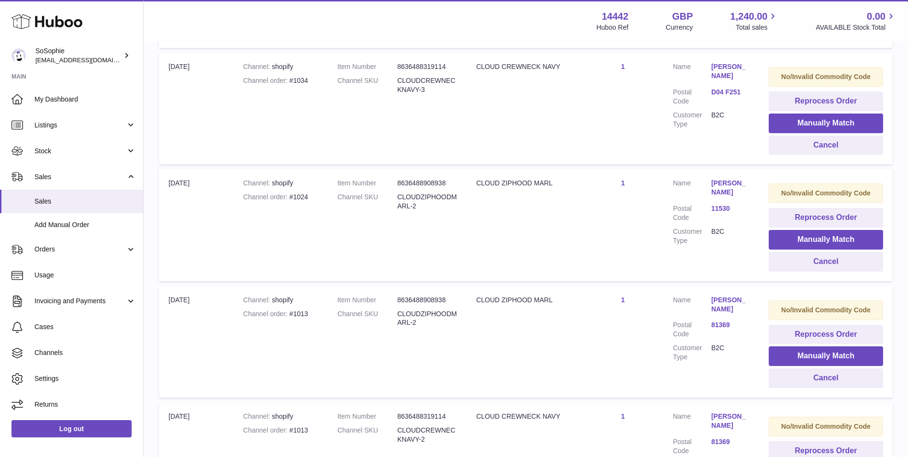
scroll to position [159, 0]
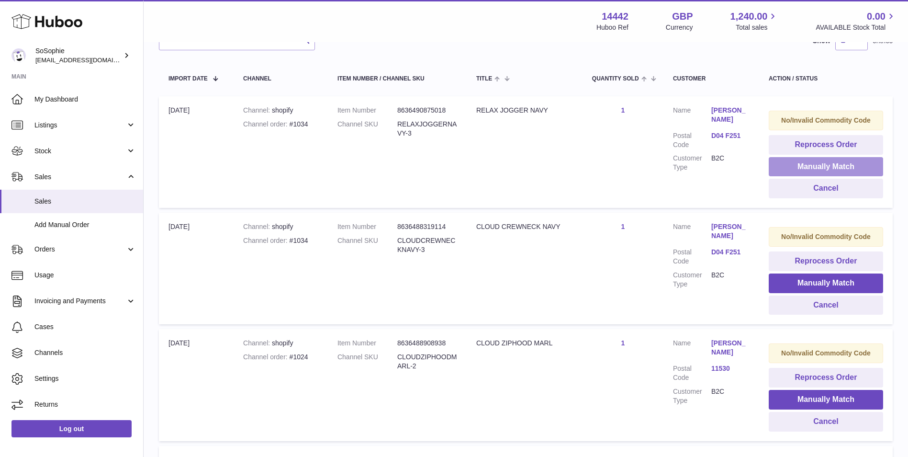
click at [822, 163] on button "Manually Match" at bounding box center [826, 167] width 114 height 20
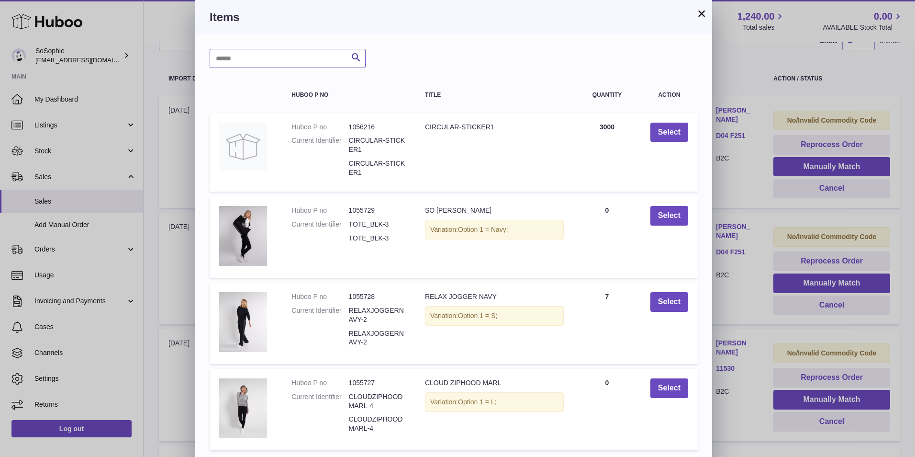
click at [303, 58] on input "text" at bounding box center [288, 58] width 156 height 19
paste input "*******"
type input "*******"
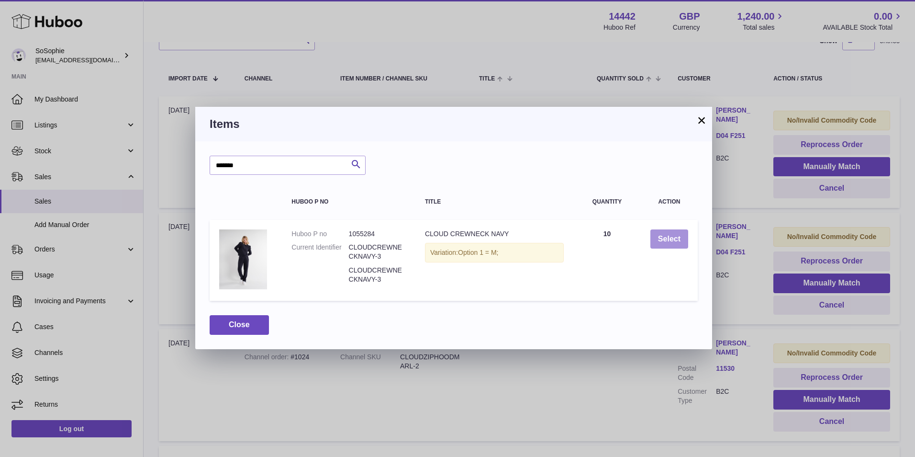
click at [682, 239] on button "Select" at bounding box center [670, 239] width 38 height 20
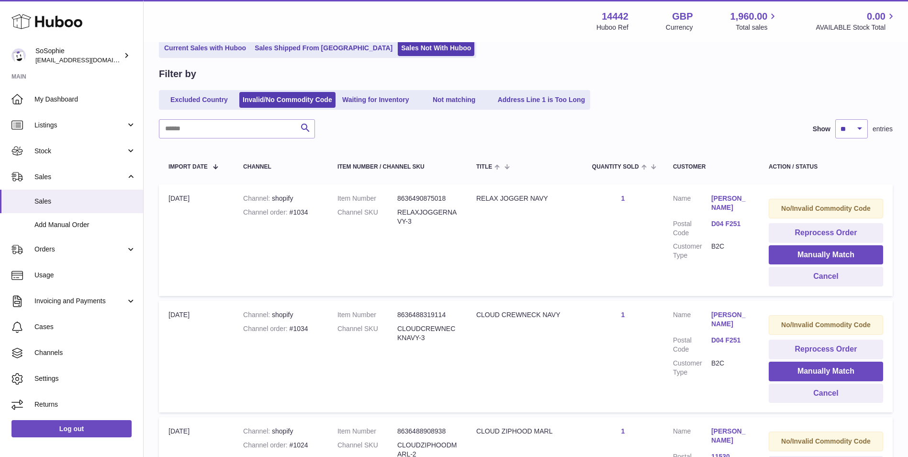
scroll to position [159, 0]
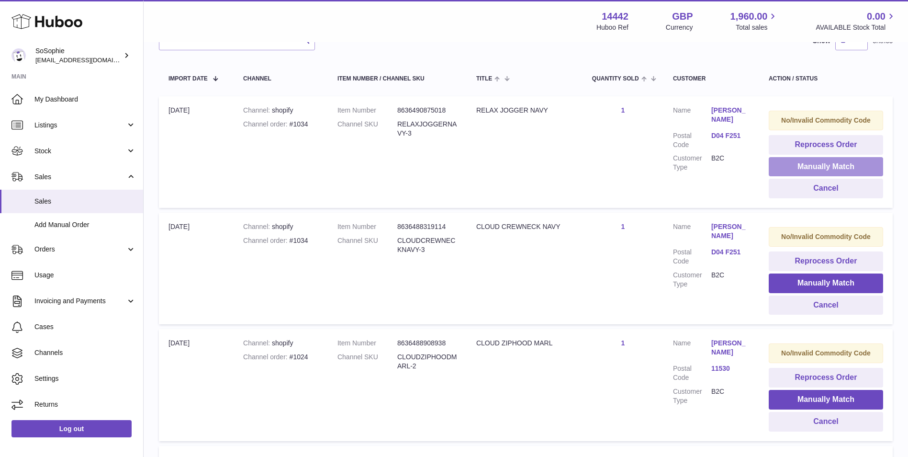
click at [824, 164] on button "Manually Match" at bounding box center [826, 167] width 114 height 20
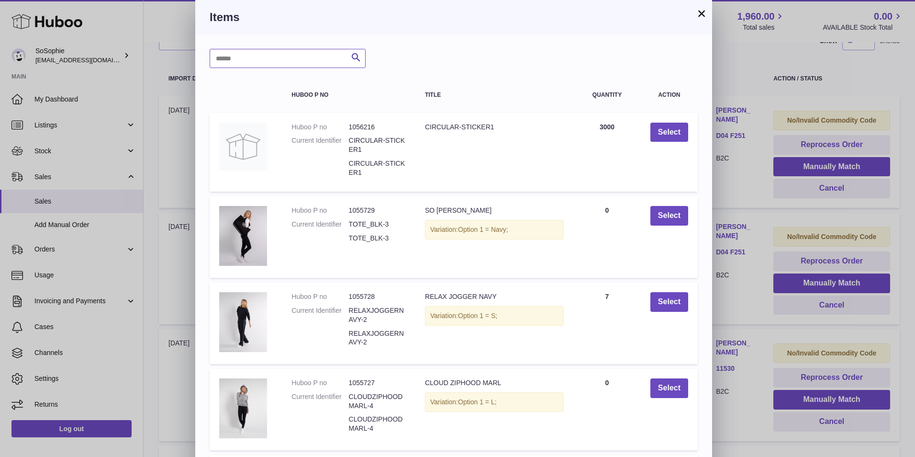
click at [335, 54] on input "text" at bounding box center [288, 58] width 156 height 19
paste input "*******"
type input "*******"
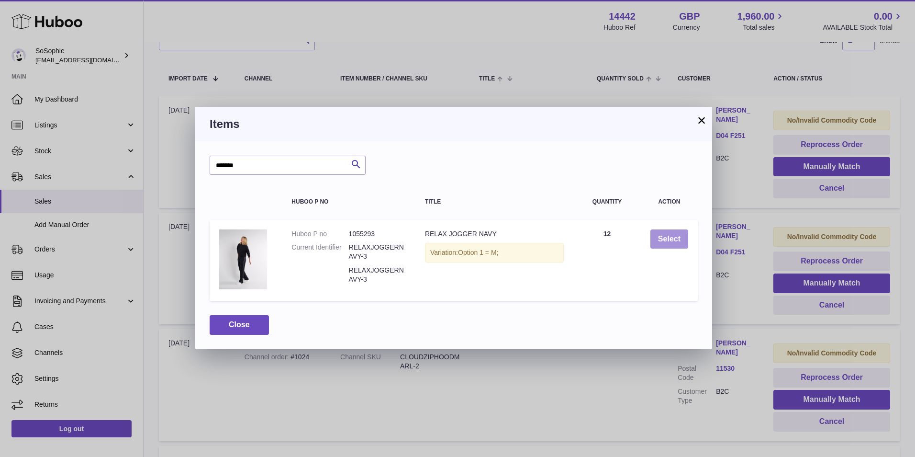
click at [659, 239] on button "Select" at bounding box center [670, 239] width 38 height 20
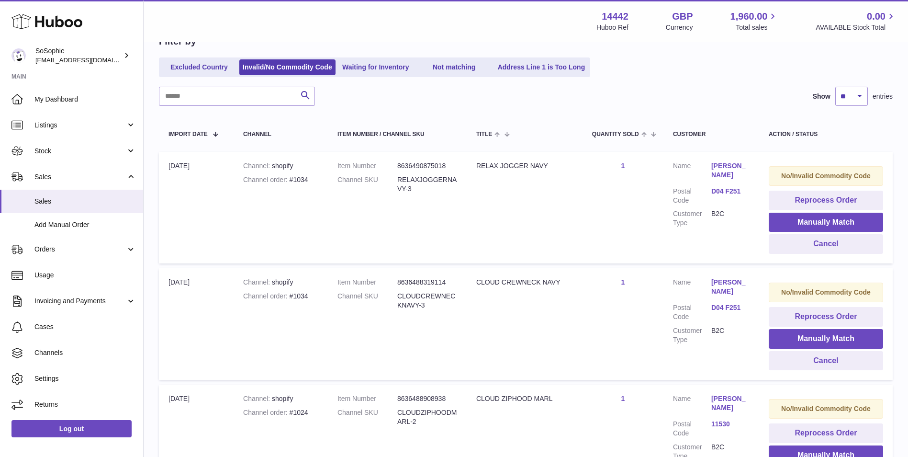
scroll to position [0, 0]
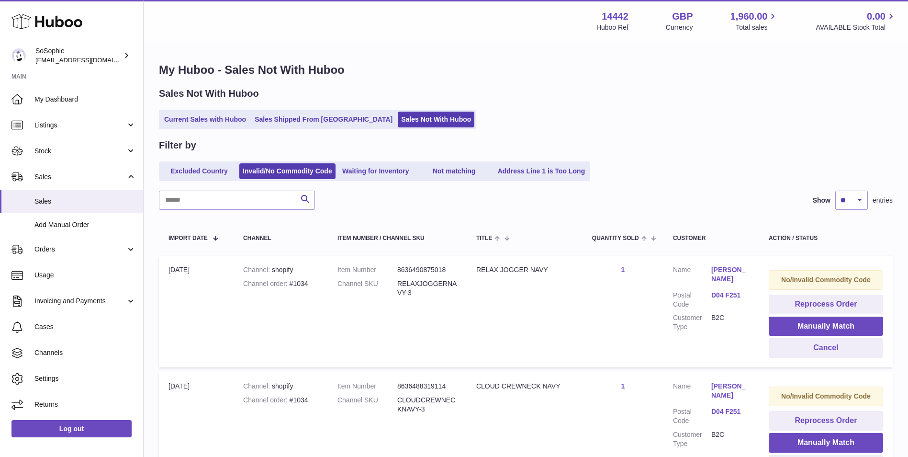
click at [270, 111] on ul "Current Sales with Huboo Sales Shipped From Huboo Sales Not With Huboo" at bounding box center [317, 120] width 317 height 20
click at [277, 114] on link "Sales Shipped From [GEOGRAPHIC_DATA]" at bounding box center [323, 120] width 145 height 16
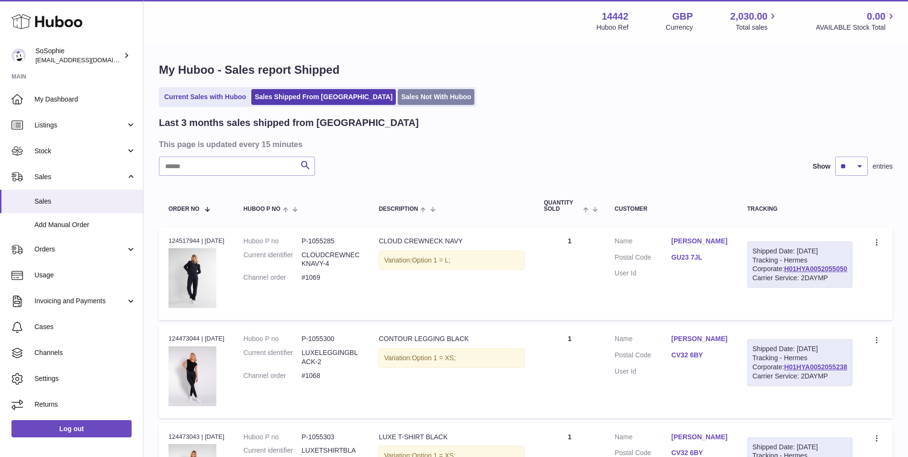
click at [398, 91] on link "Sales Not With Huboo" at bounding box center [436, 97] width 77 height 16
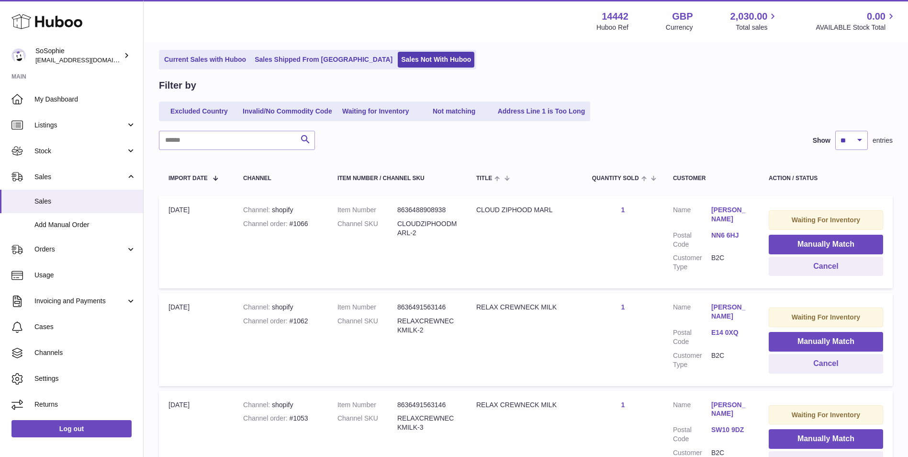
scroll to position [80, 0]
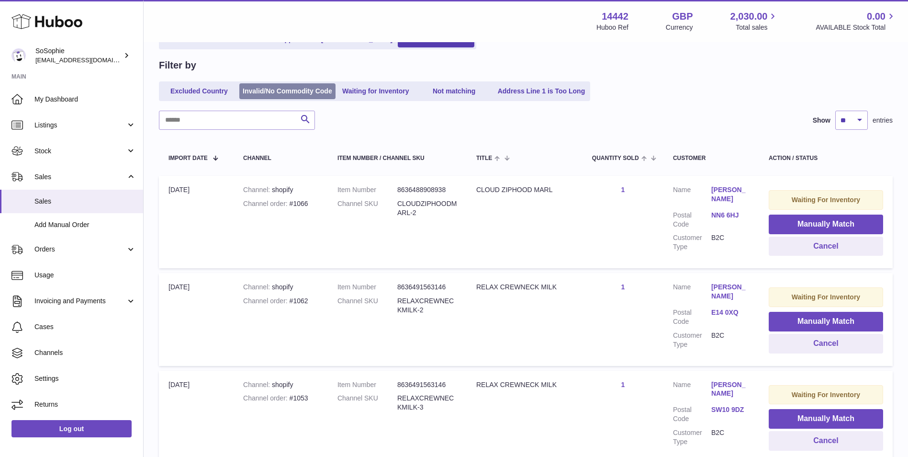
click at [293, 91] on link "Invalid/No Commodity Code" at bounding box center [287, 91] width 96 height 16
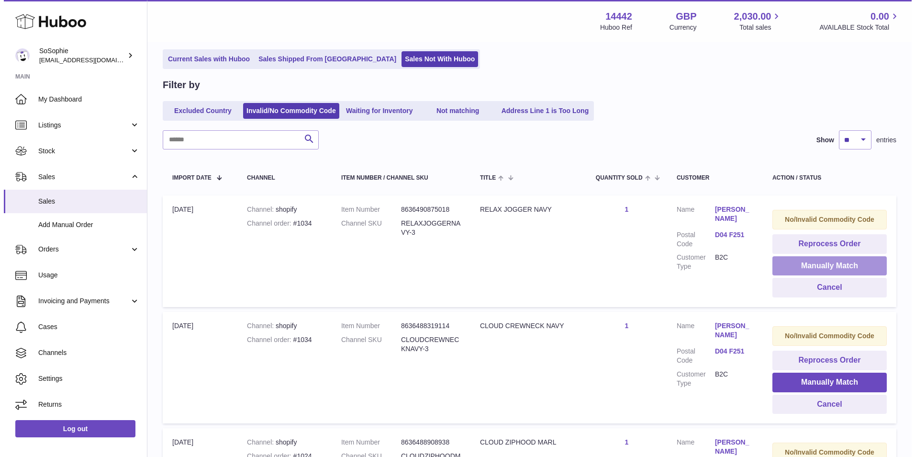
scroll to position [80, 0]
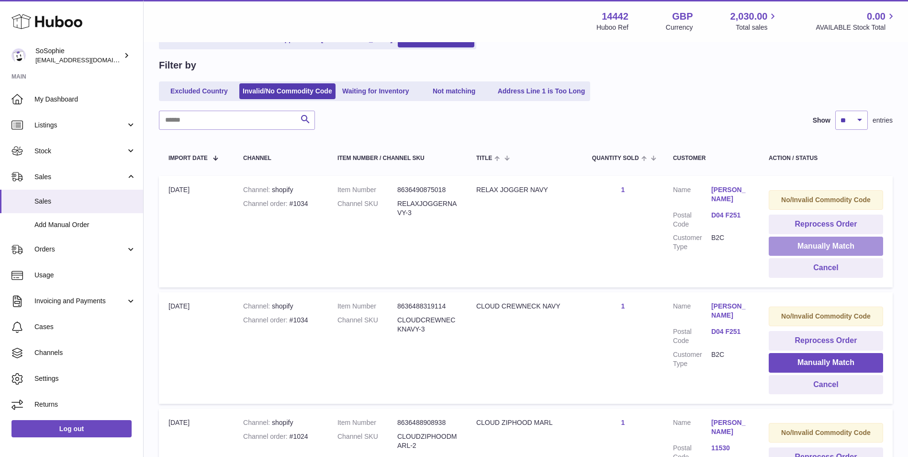
click at [822, 243] on button "Manually Match" at bounding box center [826, 247] width 114 height 20
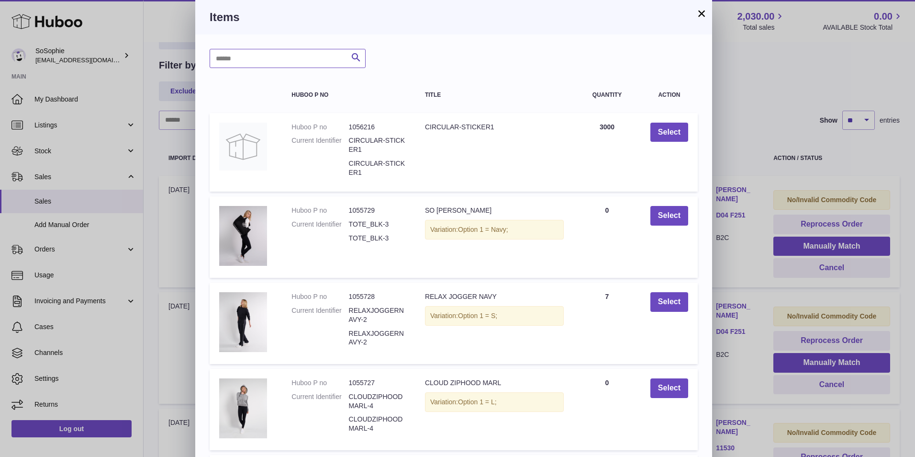
click at [301, 59] on input "text" at bounding box center [288, 58] width 156 height 19
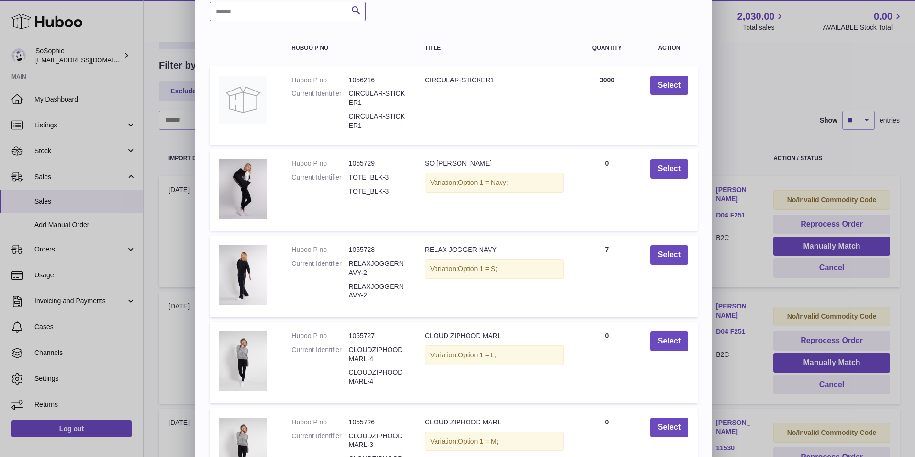
scroll to position [0, 0]
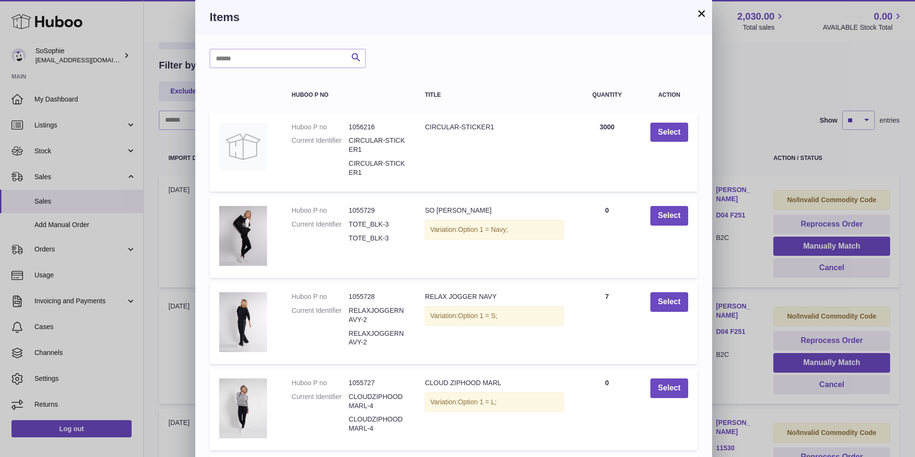
click at [705, 9] on button "×" at bounding box center [701, 13] width 11 height 11
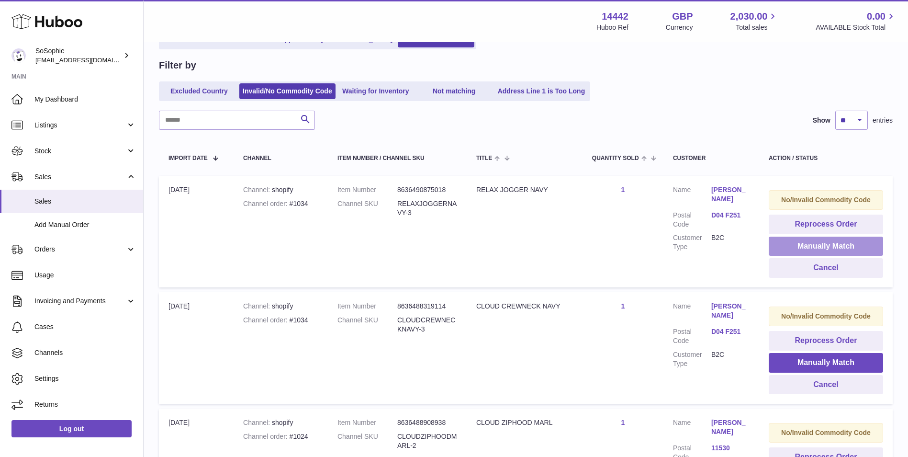
click at [850, 248] on button "Manually Match" at bounding box center [826, 247] width 114 height 20
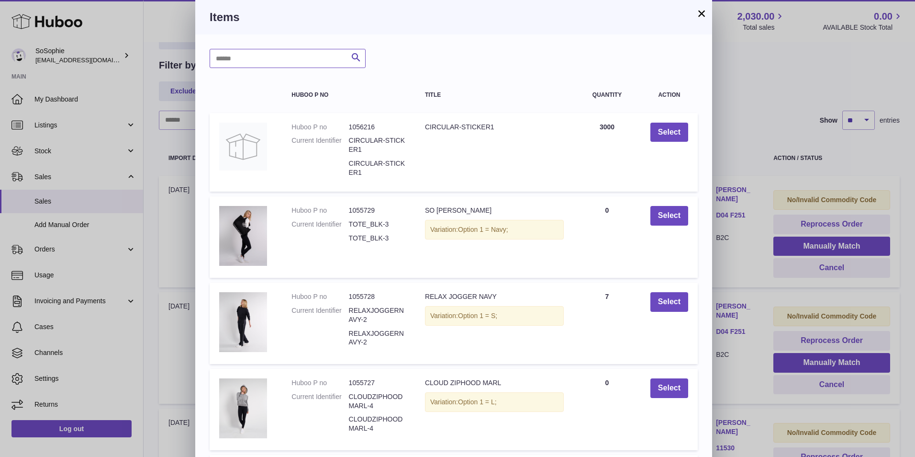
click at [319, 65] on input "text" at bounding box center [288, 58] width 156 height 19
paste input "*******"
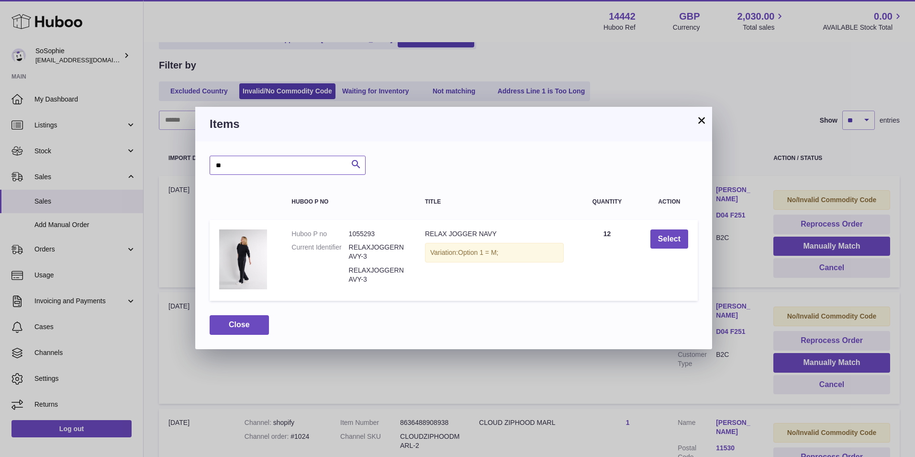
type input "*"
click at [233, 166] on input "**********" at bounding box center [288, 165] width 156 height 19
type input "**********"
click at [347, 170] on button "Search" at bounding box center [356, 165] width 19 height 19
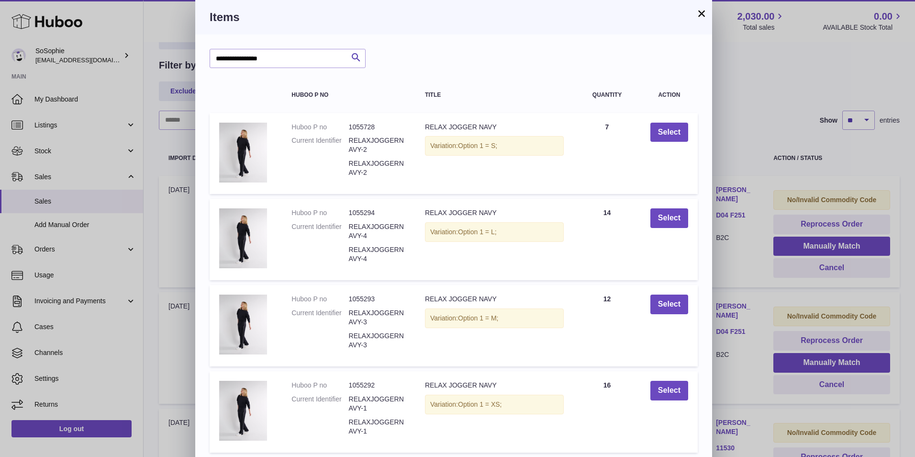
click at [701, 8] on button "×" at bounding box center [701, 13] width 11 height 11
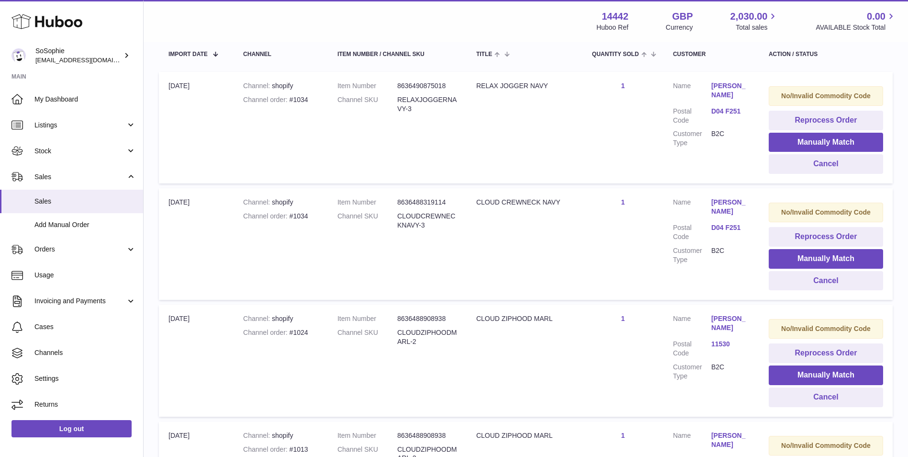
scroll to position [217, 0]
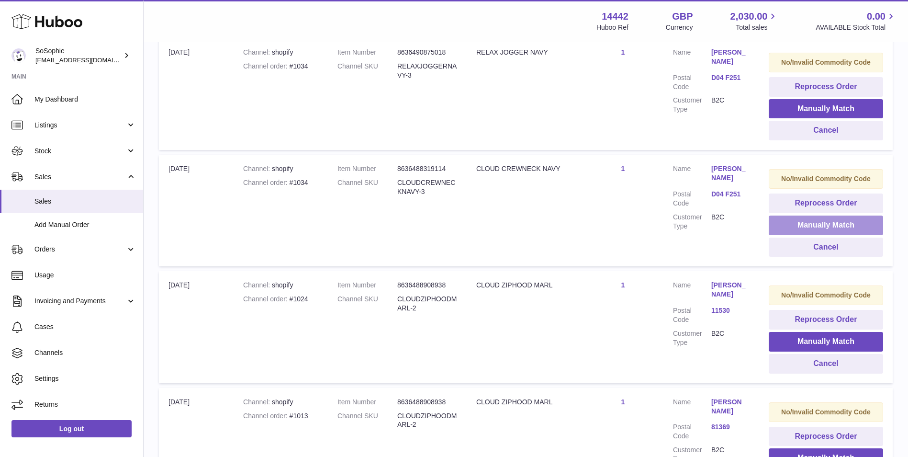
click at [834, 226] on button "Manually Match" at bounding box center [826, 225] width 114 height 20
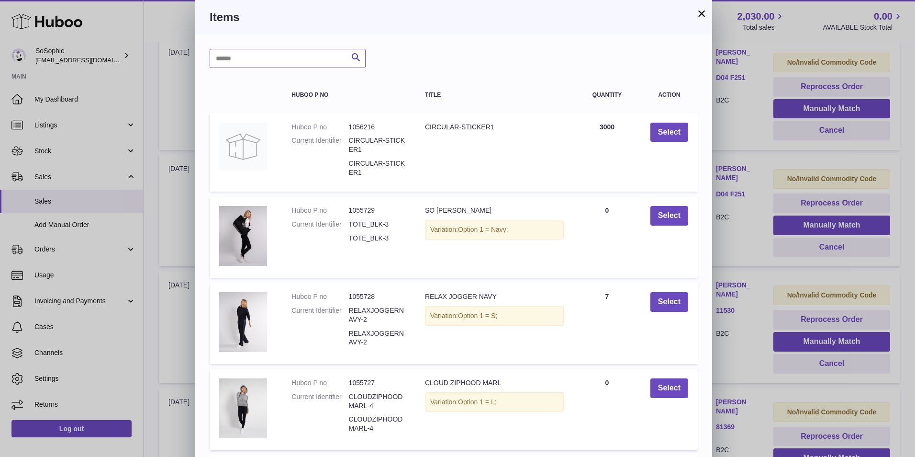
click at [281, 59] on input "text" at bounding box center [288, 58] width 156 height 19
type input "*"
type input "**********"
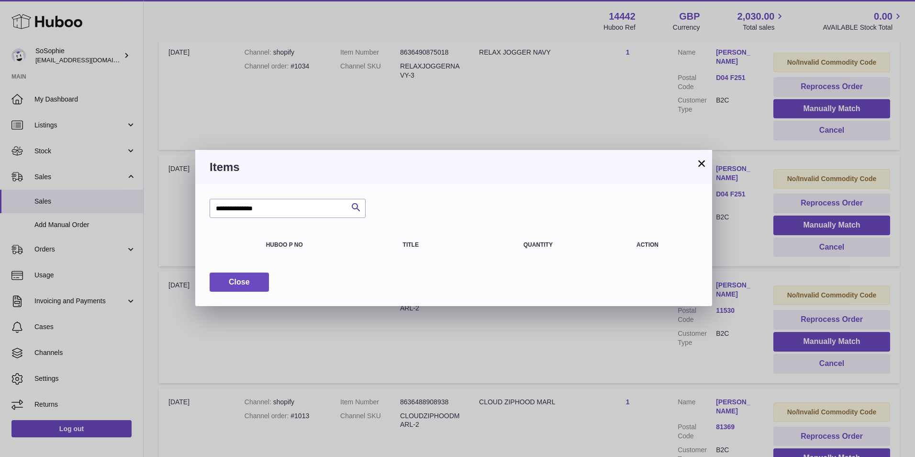
click at [701, 162] on button "×" at bounding box center [701, 163] width 11 height 11
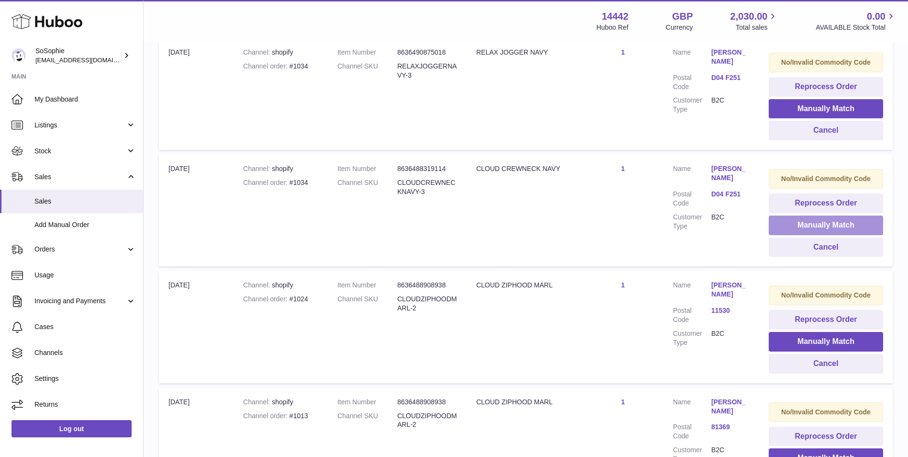
click at [860, 225] on button "Manually Match" at bounding box center [826, 225] width 114 height 20
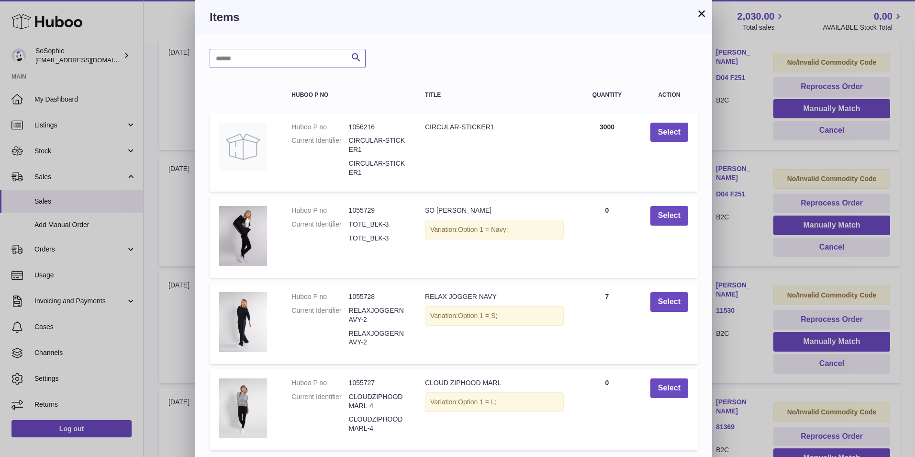
click at [268, 62] on input "text" at bounding box center [288, 58] width 156 height 19
type input "**********"
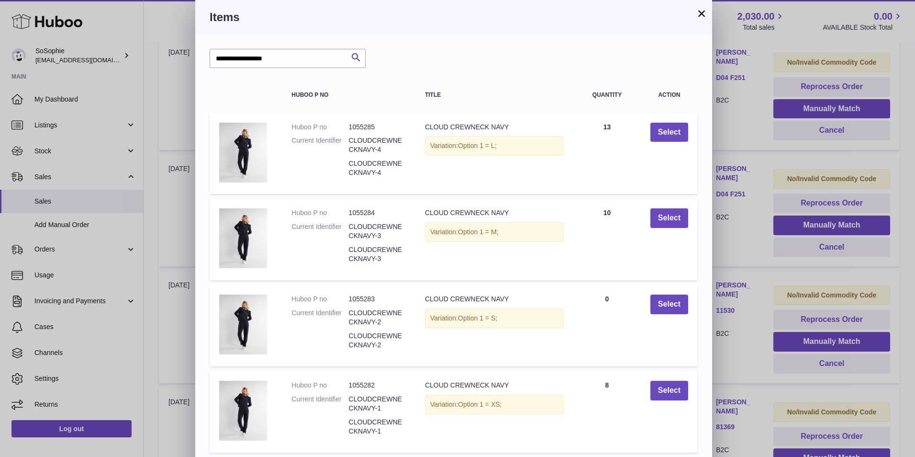
click at [700, 10] on button "×" at bounding box center [701, 13] width 11 height 11
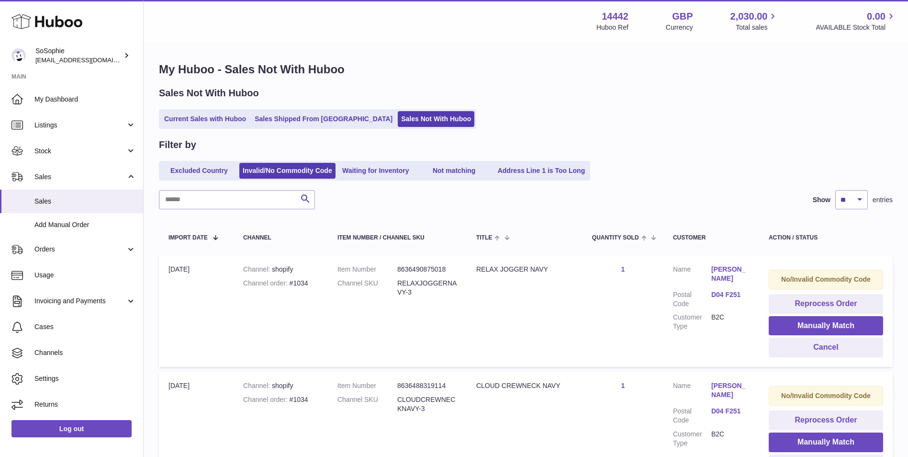
scroll to position [0, 0]
click at [831, 307] on button "Reprocess Order" at bounding box center [826, 304] width 114 height 20
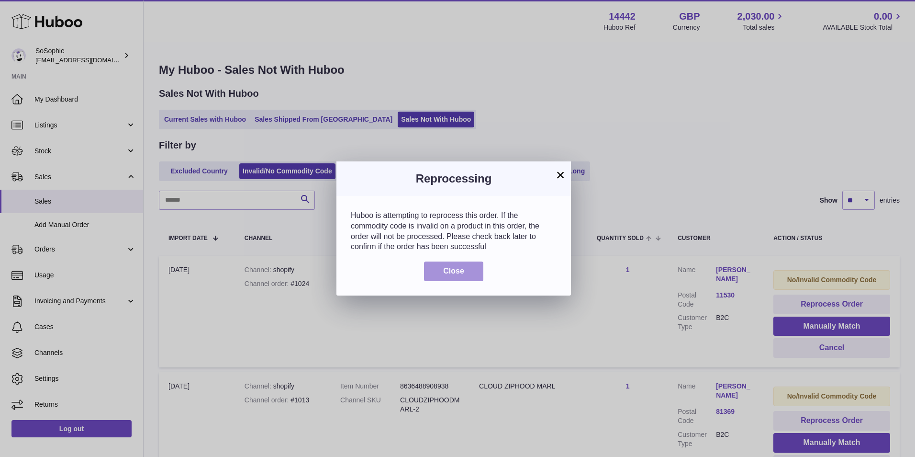
click at [463, 270] on span "Close" at bounding box center [453, 271] width 21 height 8
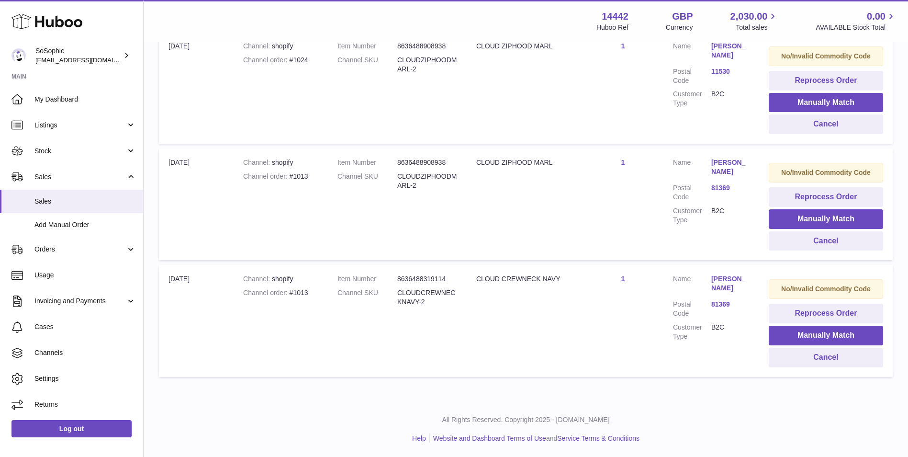
scroll to position [64, 0]
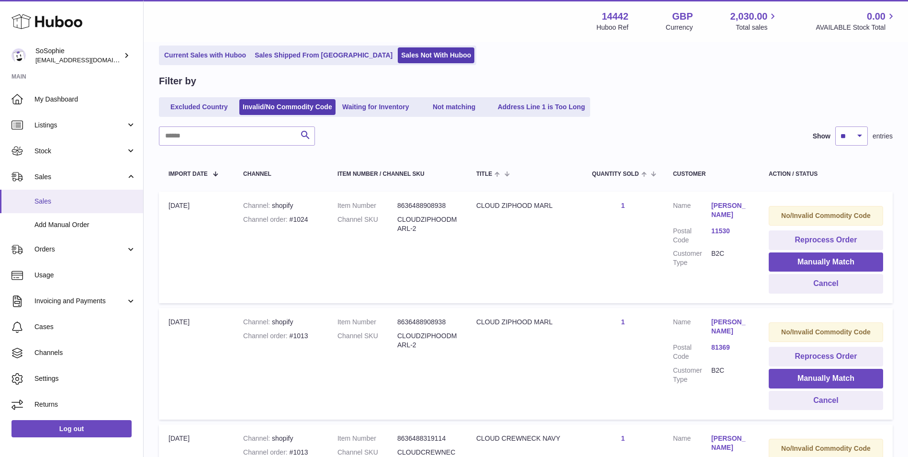
click at [56, 199] on span "Sales" at bounding box center [85, 201] width 102 height 9
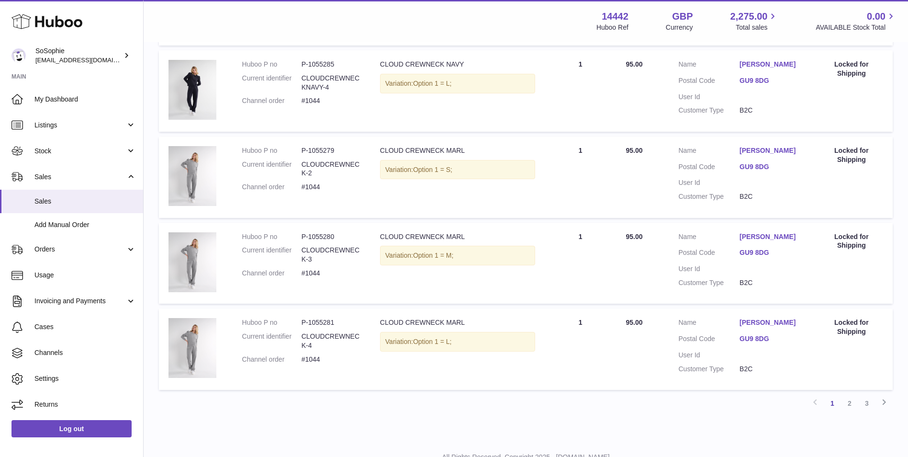
scroll to position [752, 0]
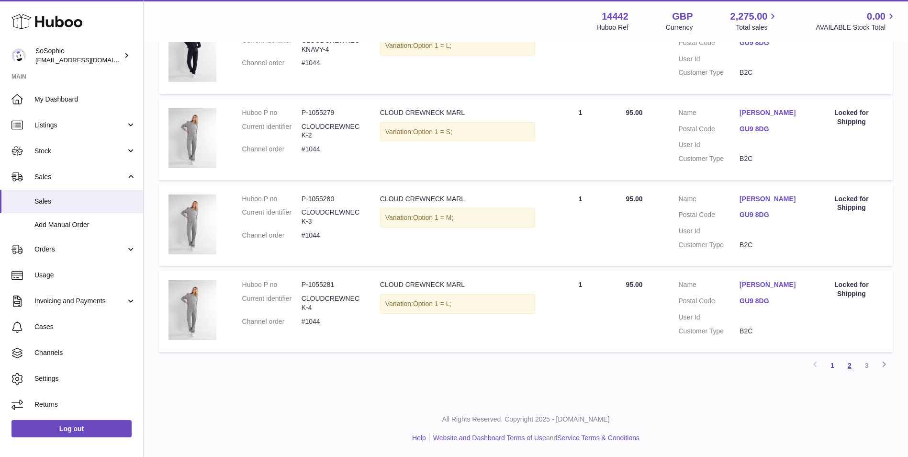
click at [854, 368] on link "2" at bounding box center [849, 365] width 17 height 17
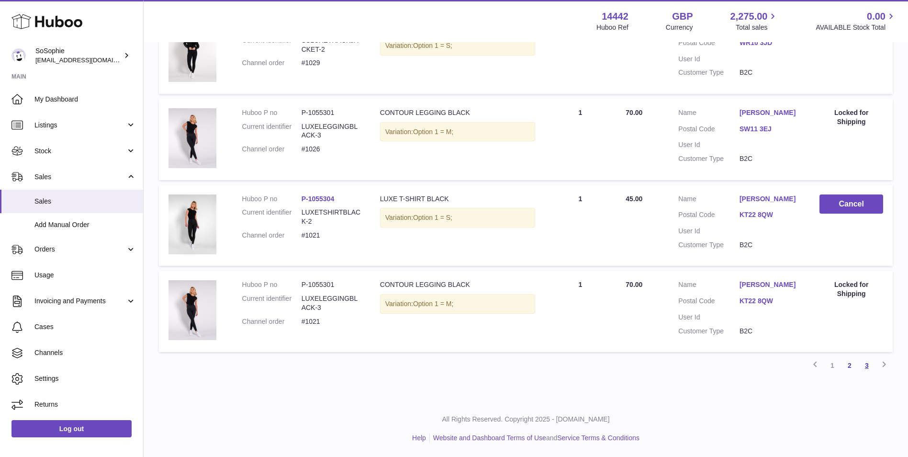
click at [868, 367] on link "3" at bounding box center [866, 365] width 17 height 17
